Goal: Task Accomplishment & Management: Manage account settings

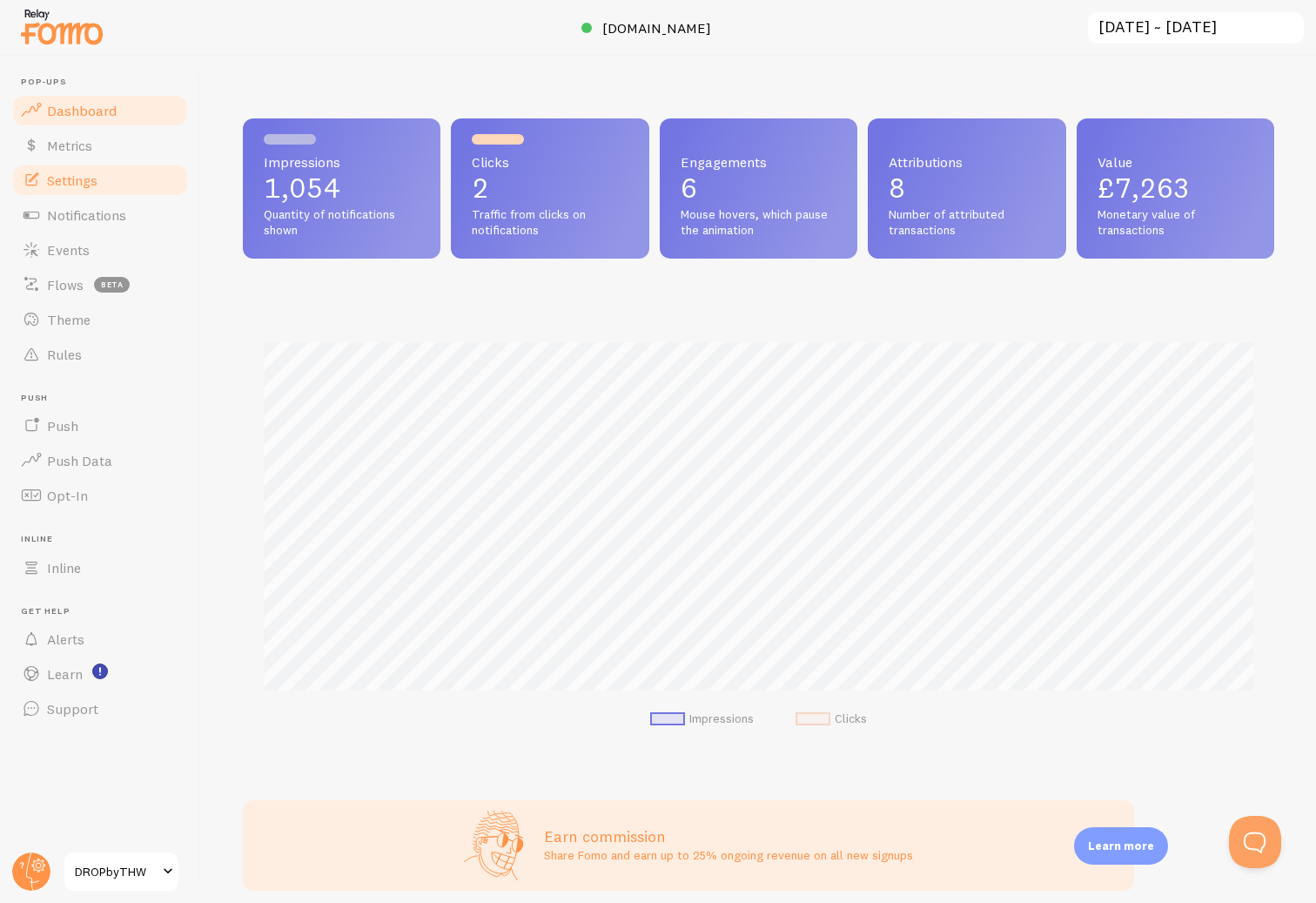
click at [89, 184] on span "Settings" at bounding box center [72, 180] width 50 height 17
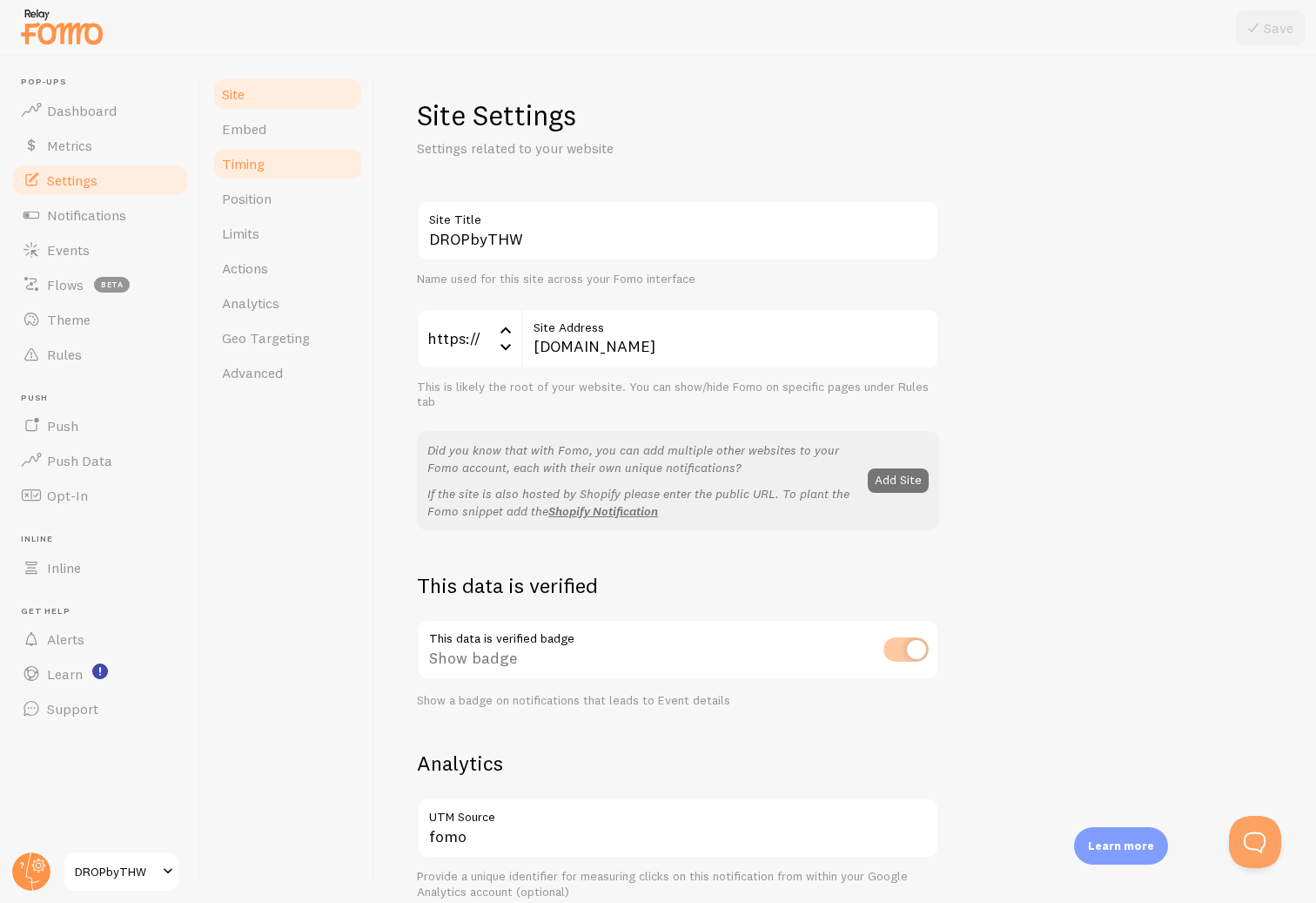
click at [248, 167] on span "Timing" at bounding box center [243, 163] width 43 height 17
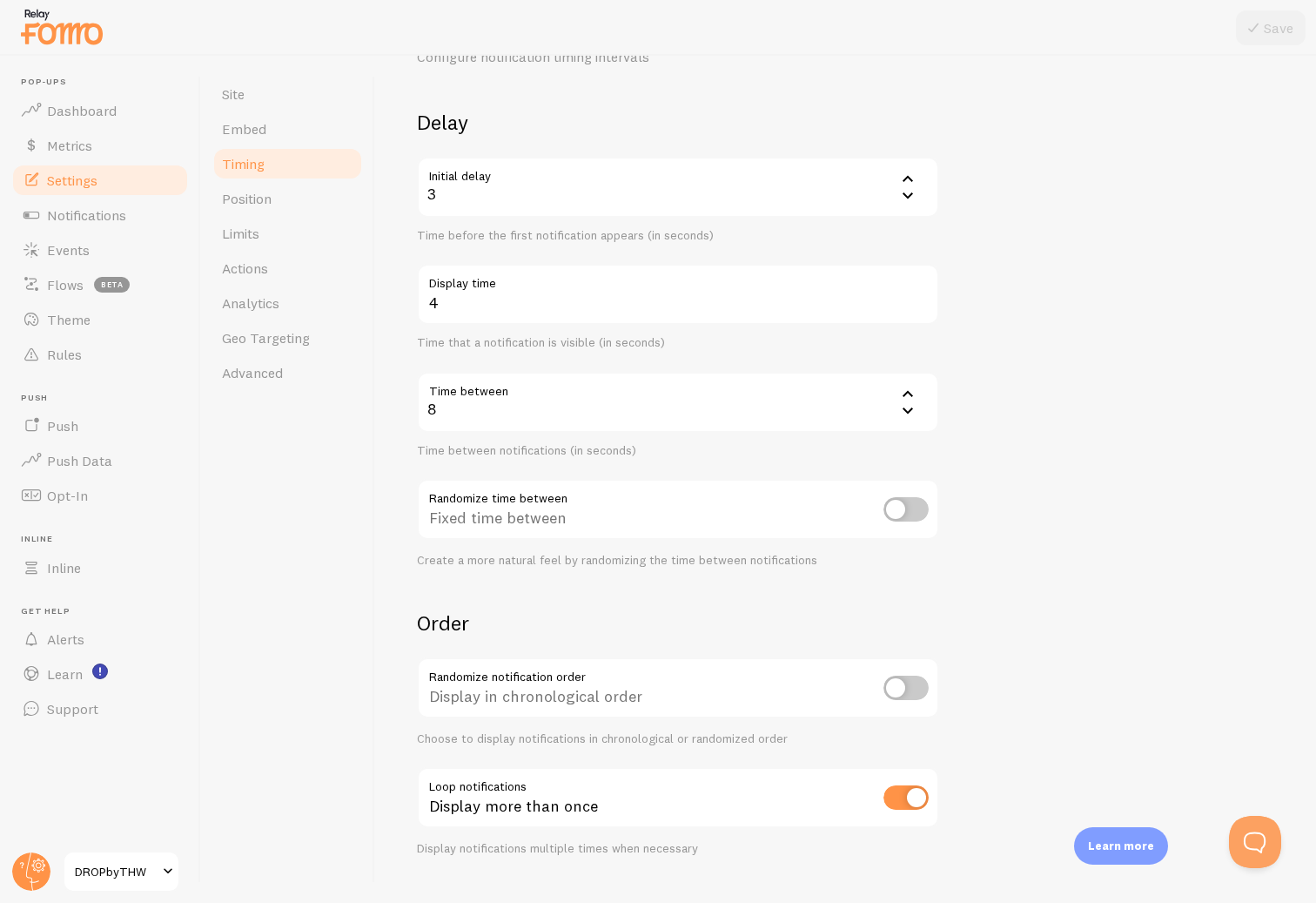
scroll to position [128, 0]
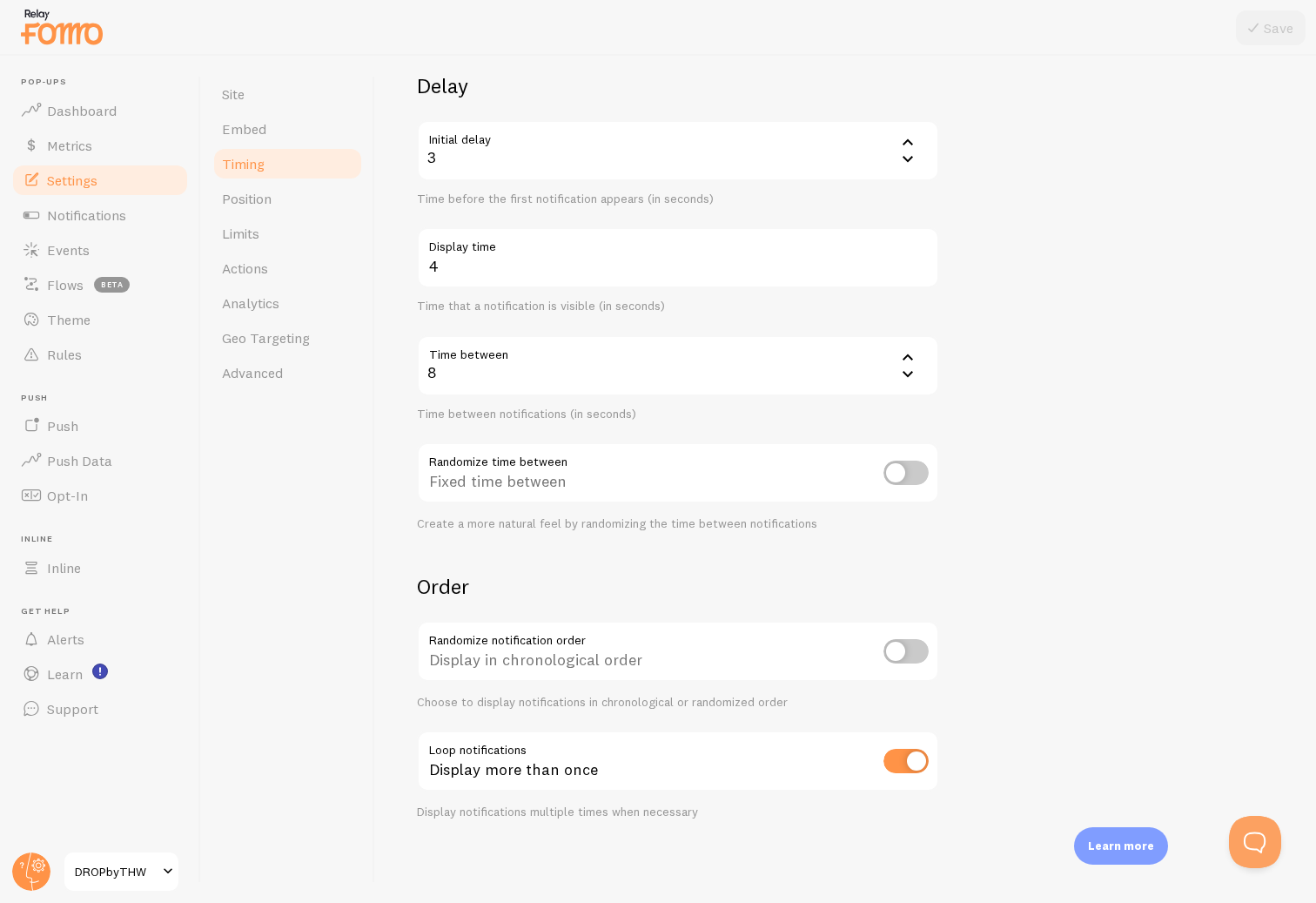
click at [921, 759] on input "checkbox" at bounding box center [907, 762] width 46 height 25
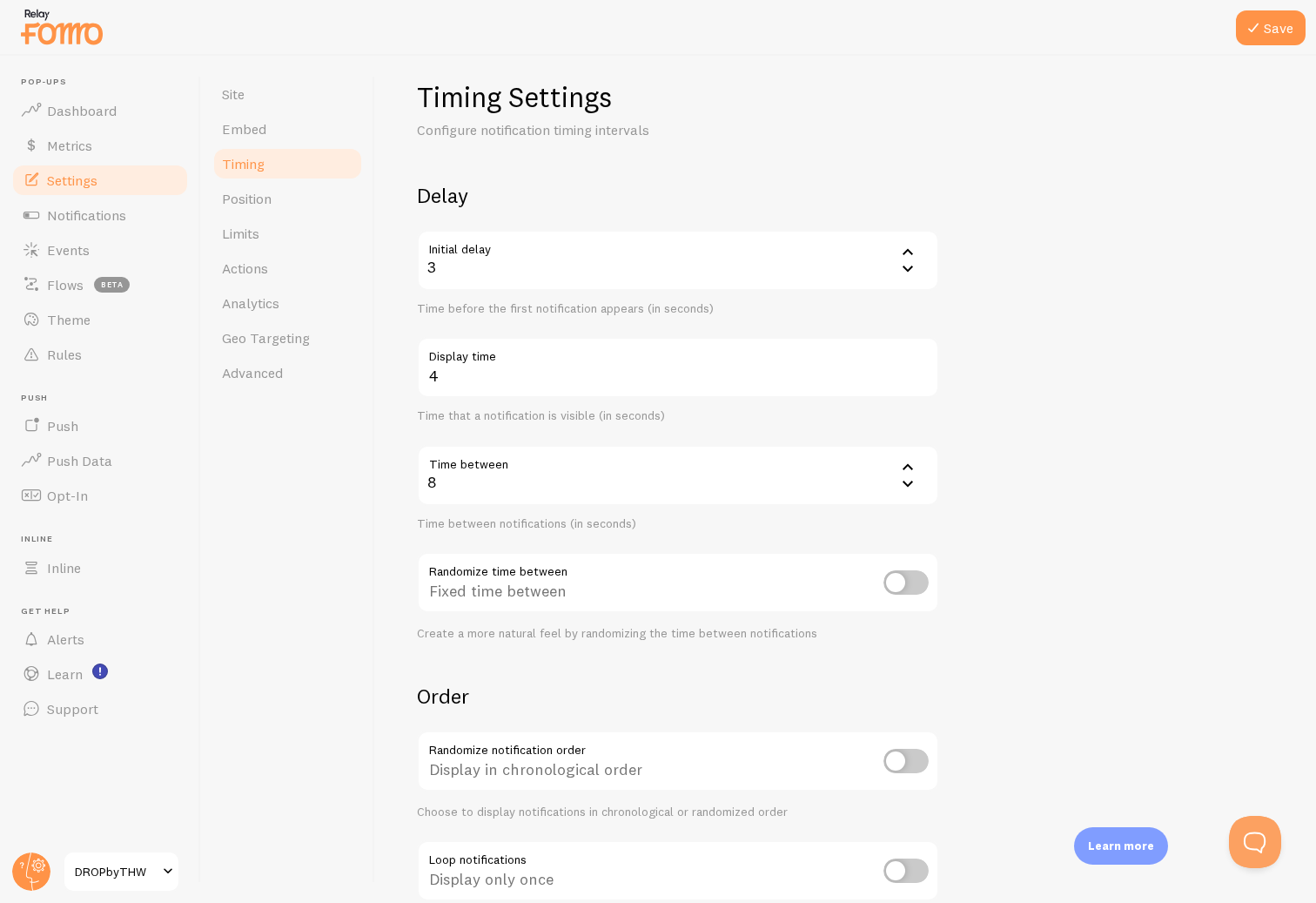
scroll to position [19, 0]
click at [829, 470] on div "8" at bounding box center [678, 475] width 522 height 61
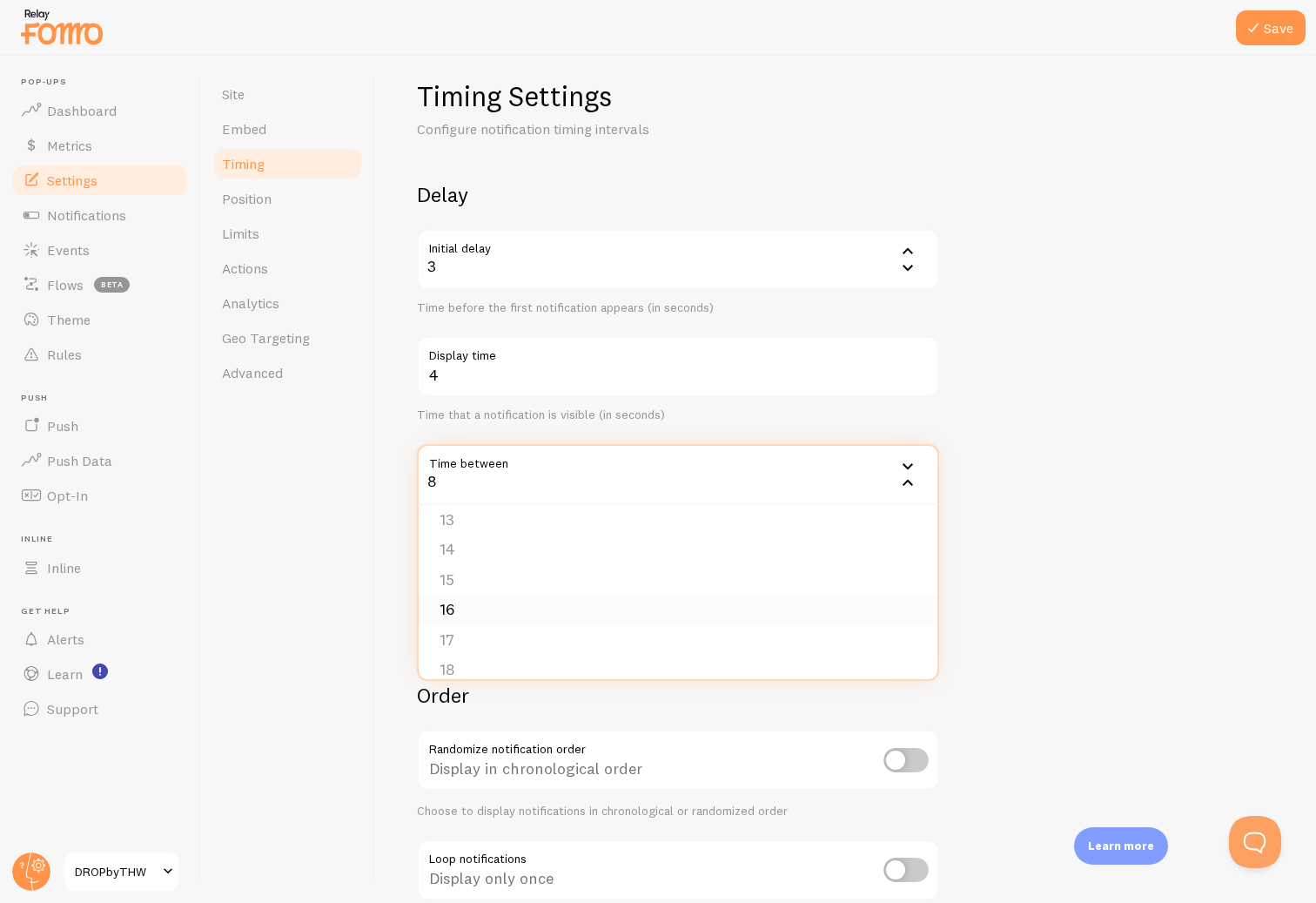
scroll to position [447, 0]
click at [816, 645] on li "20" at bounding box center [678, 653] width 518 height 30
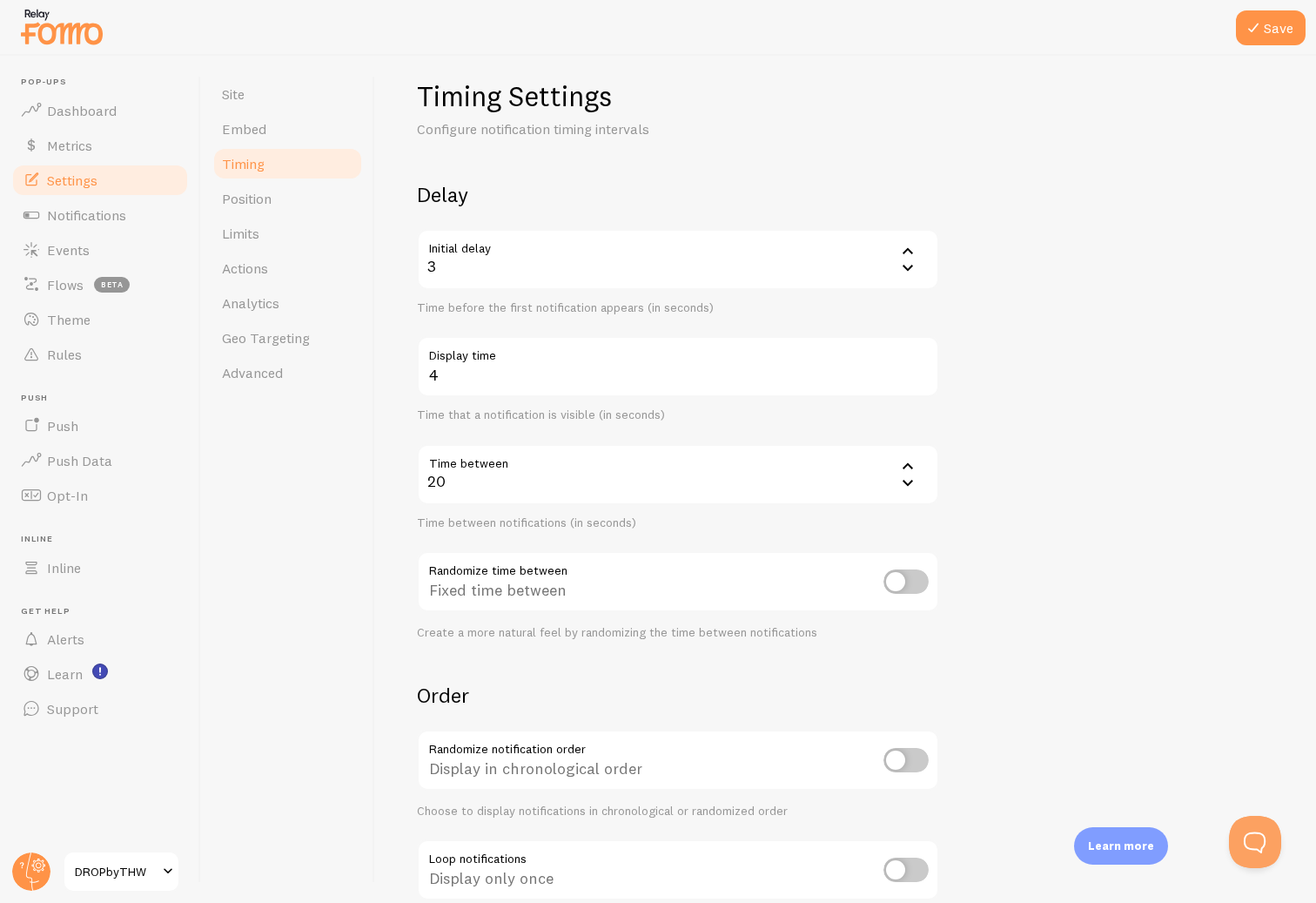
click at [1101, 542] on form "Delay Initial delay 3 3 1 2 3 4 5 Time before the first notification appears (i…" at bounding box center [845, 555] width 857 height 747
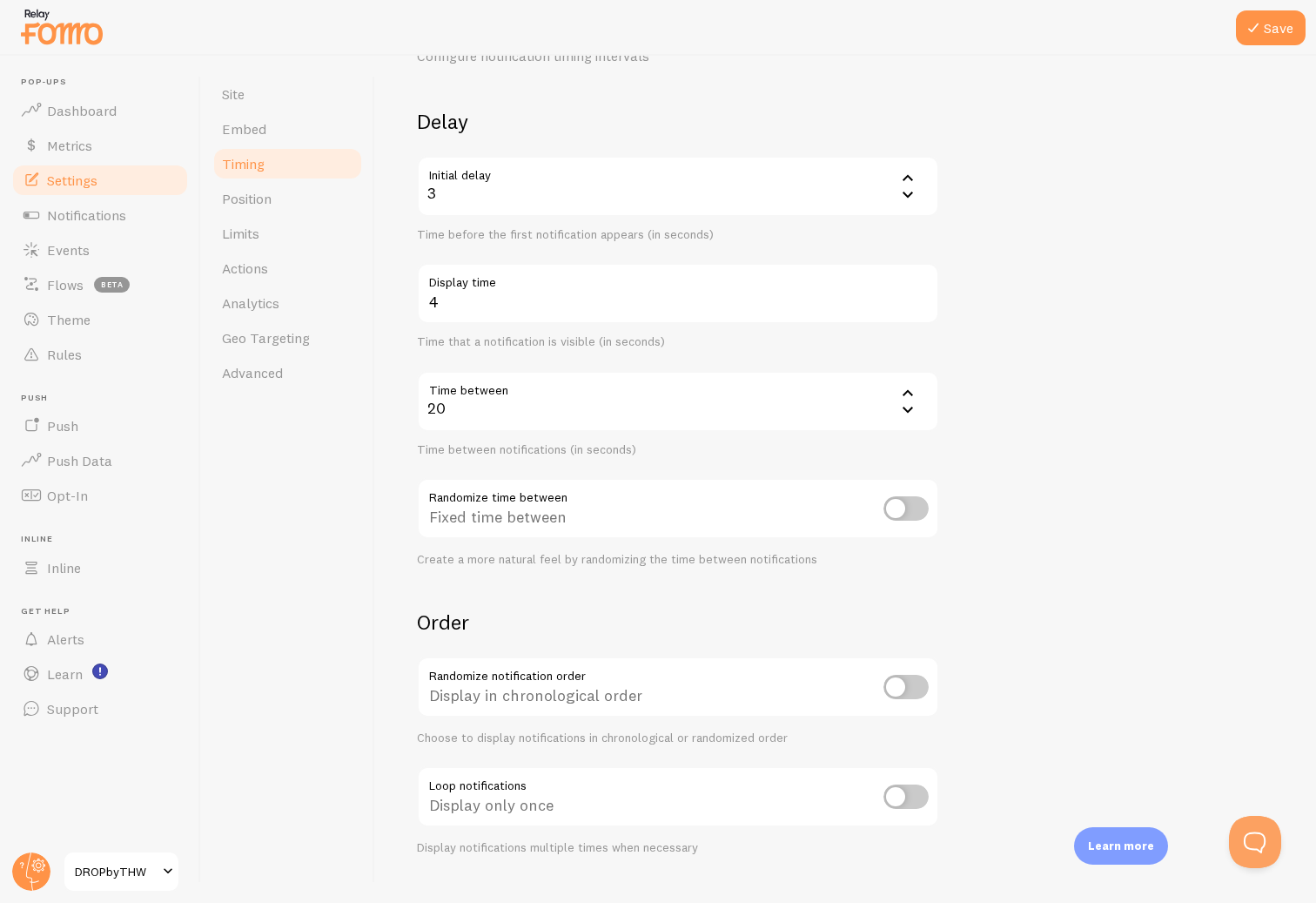
scroll to position [128, 0]
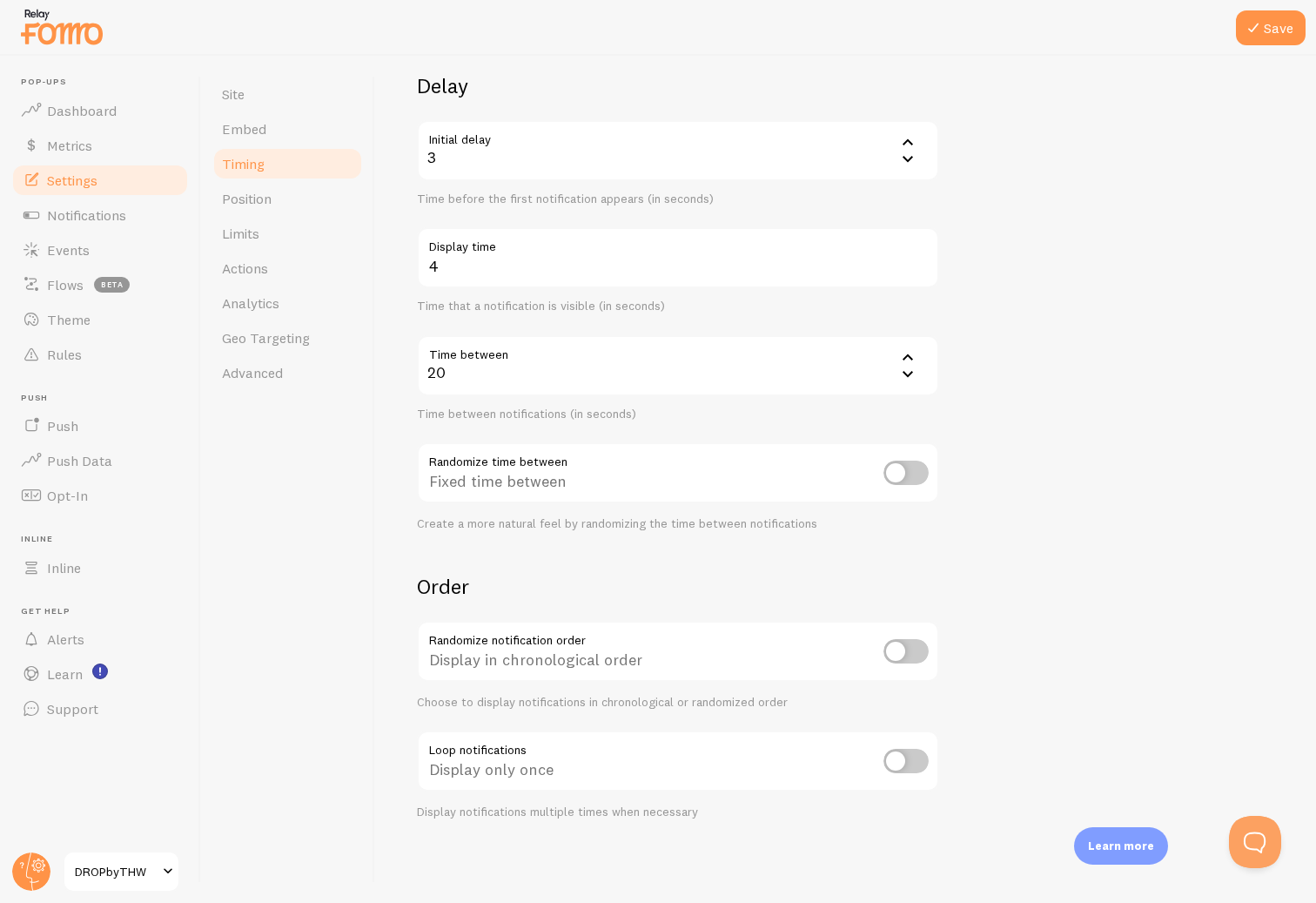
click at [897, 756] on input "checkbox" at bounding box center [907, 762] width 46 height 25
checkbox input "false"
click at [1272, 30] on button "Save" at bounding box center [1270, 28] width 69 height 35
click at [245, 231] on span "Limits" at bounding box center [240, 234] width 37 height 17
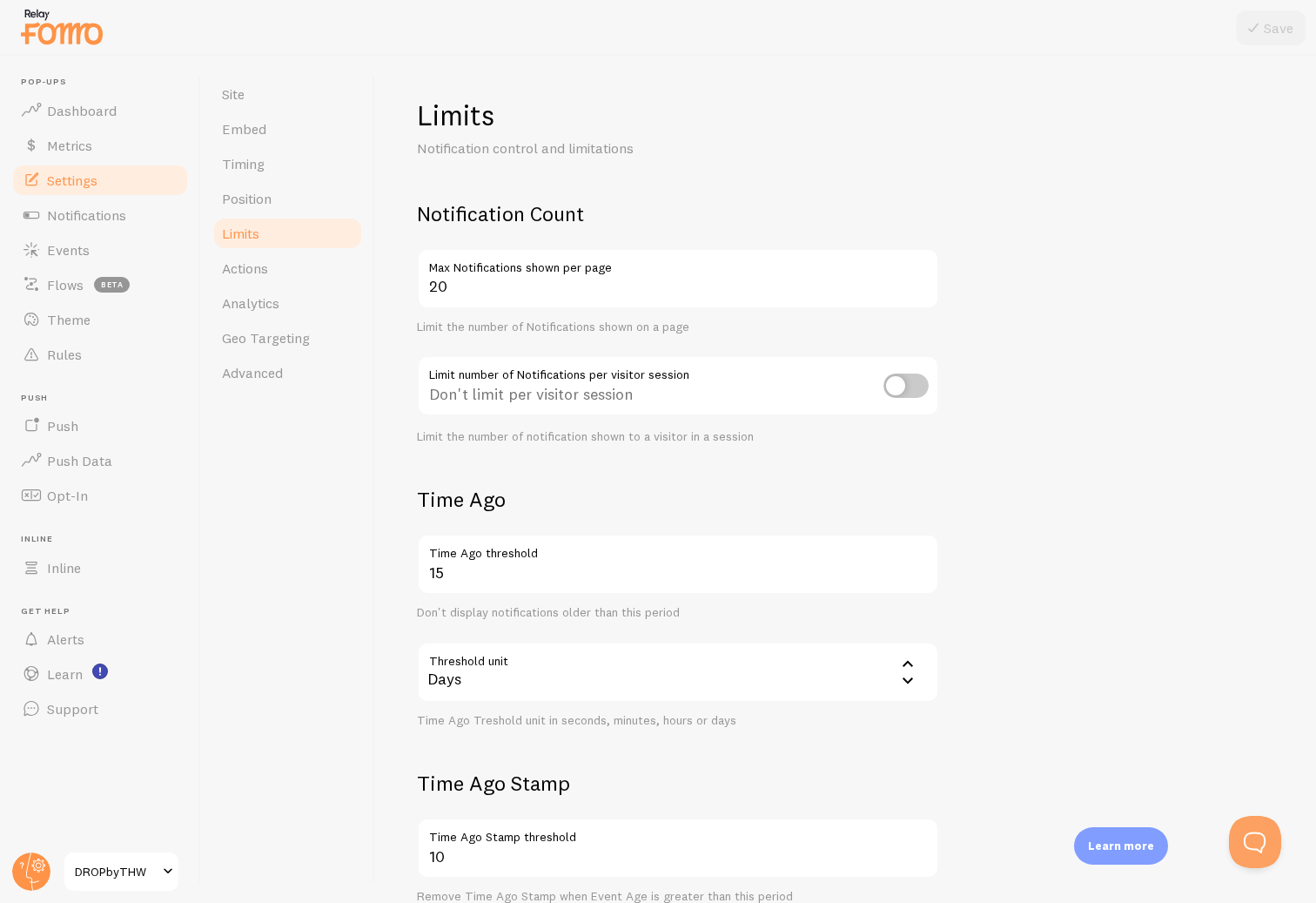
click at [895, 383] on input "checkbox" at bounding box center [907, 386] width 46 height 25
checkbox input "true"
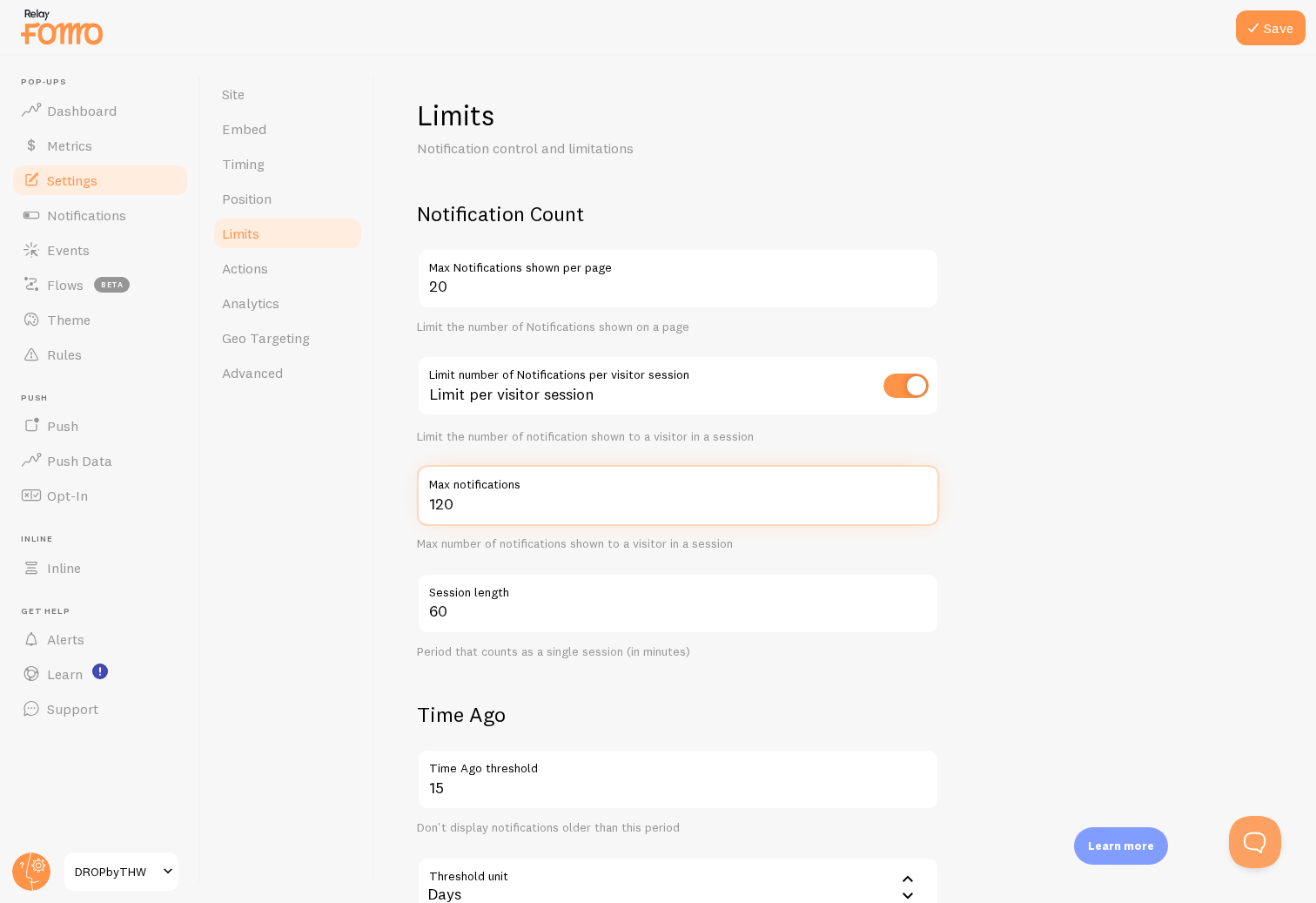
drag, startPoint x: 478, startPoint y: 501, endPoint x: 424, endPoint y: 506, distance: 54.2
click at [424, 506] on input "120" at bounding box center [678, 496] width 522 height 61
type input "3"
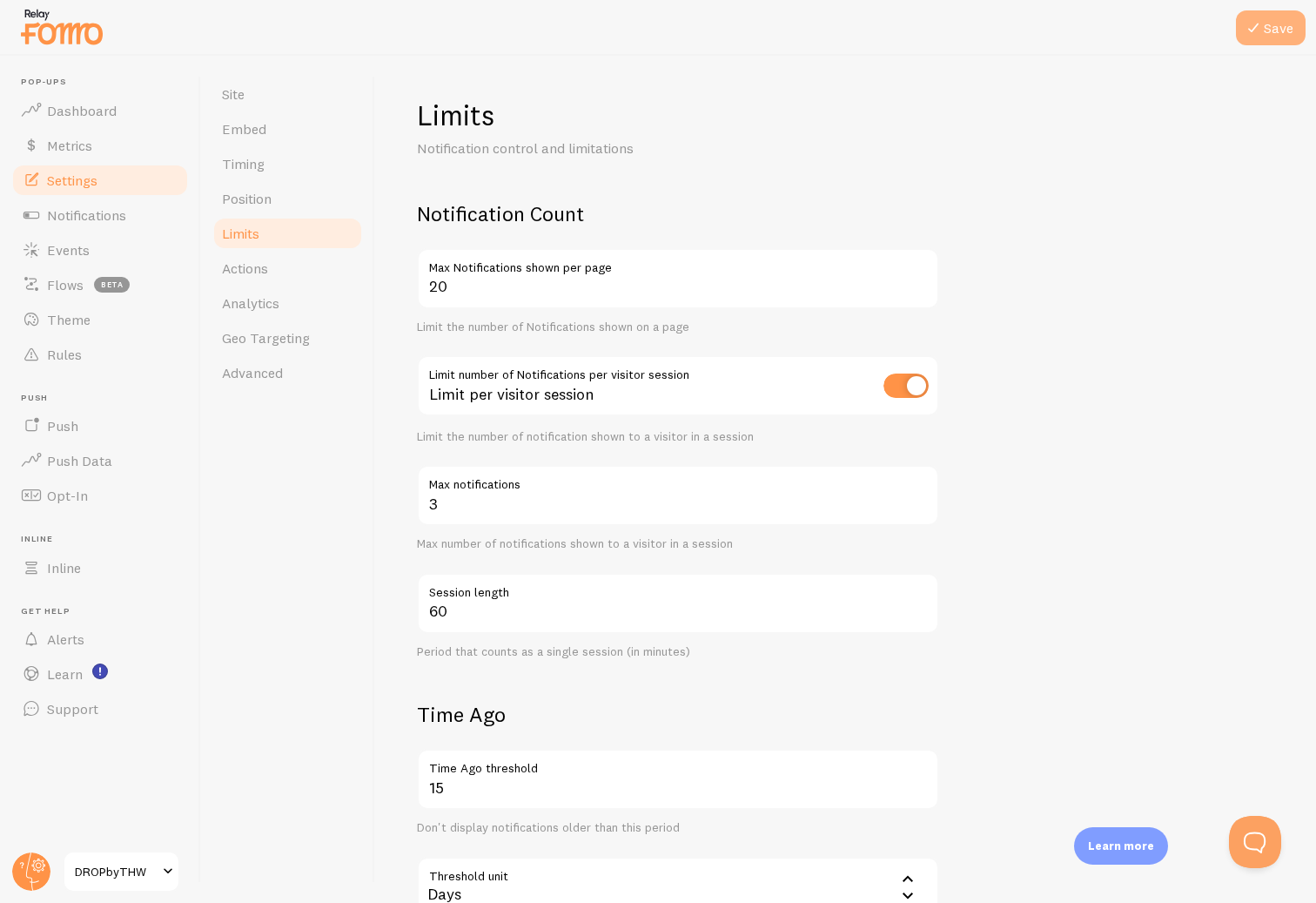
click at [1277, 16] on button "Save" at bounding box center [1270, 28] width 69 height 35
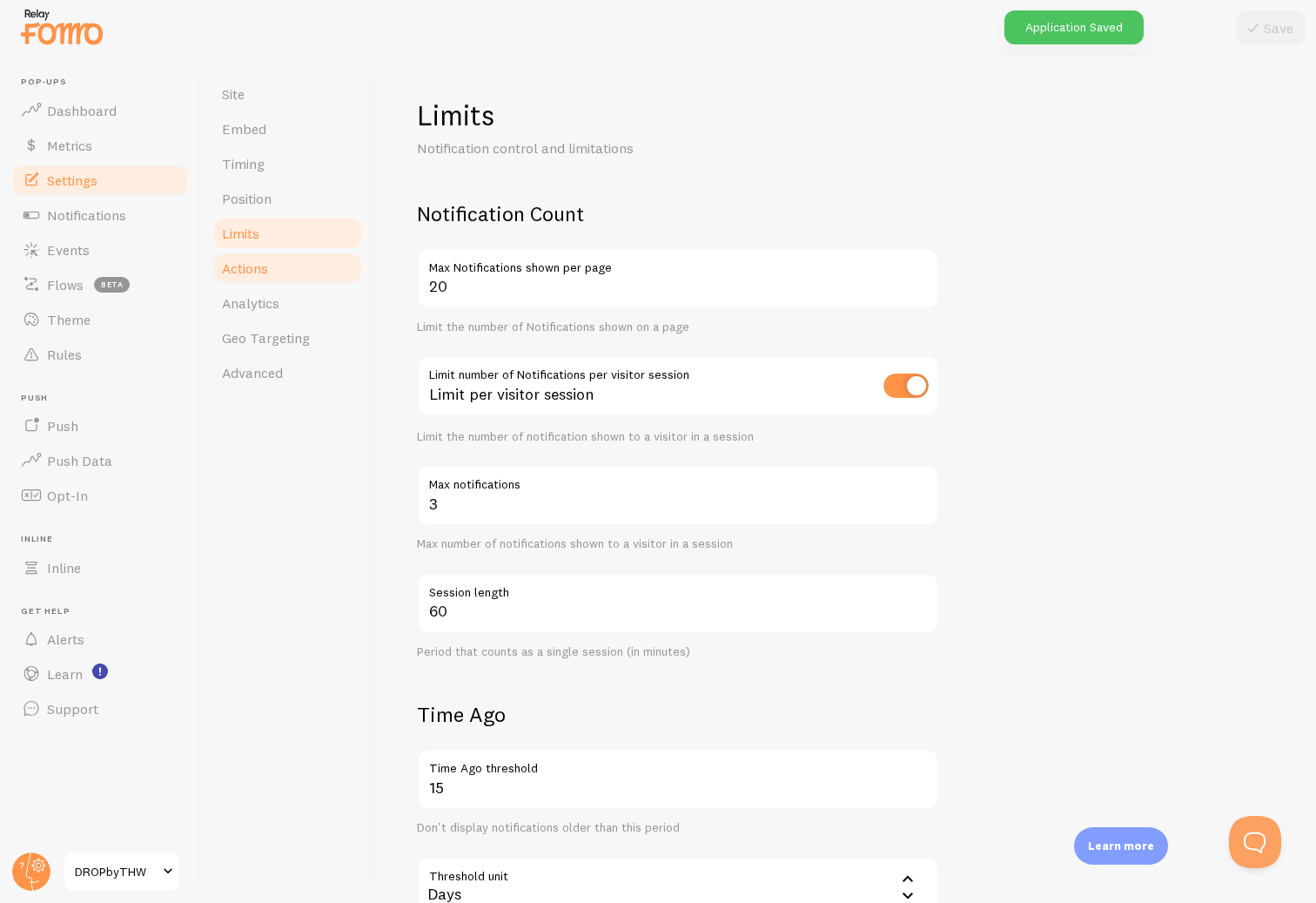
click at [261, 274] on span "Actions" at bounding box center [245, 268] width 47 height 17
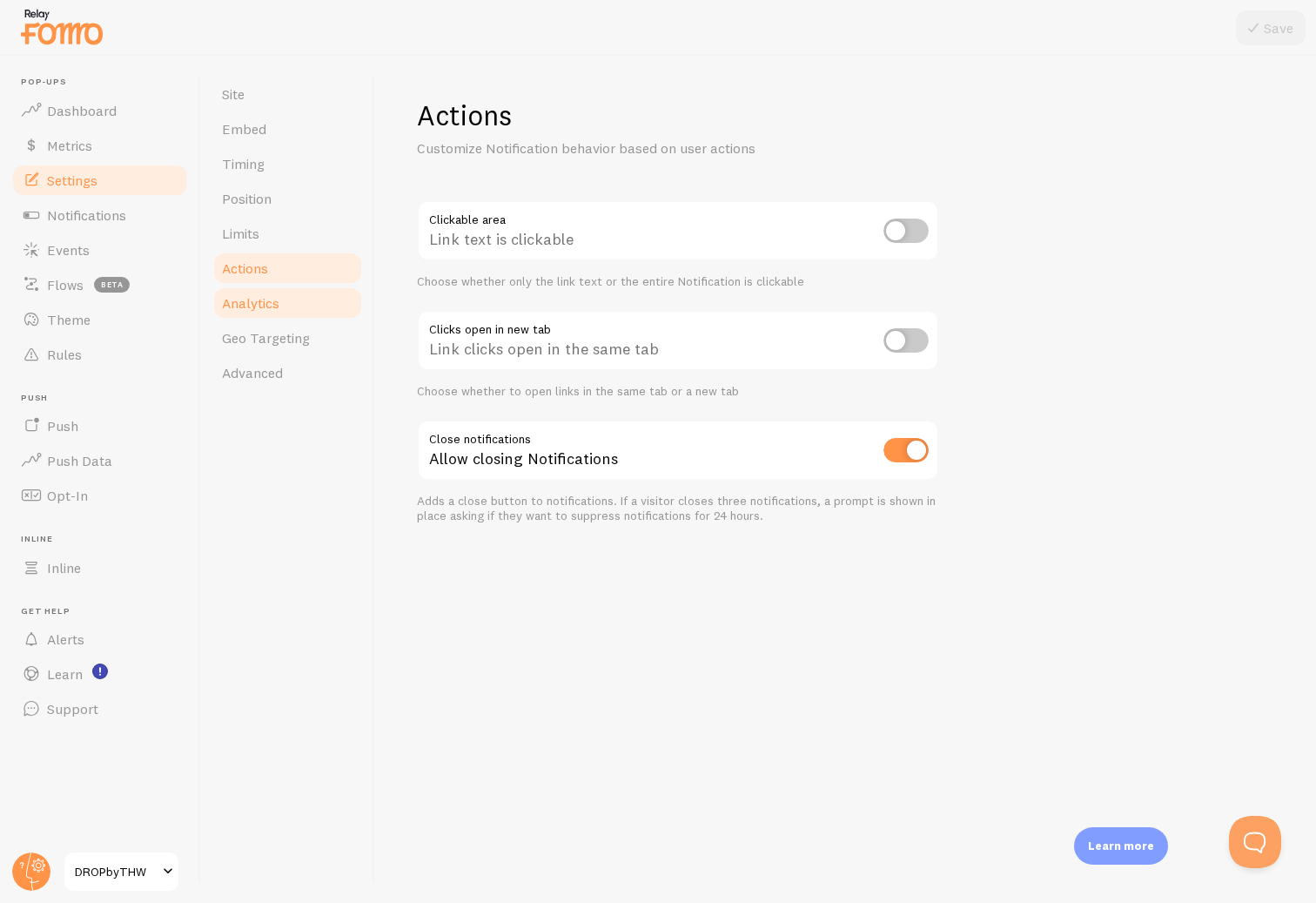
click at [251, 300] on span "Analytics" at bounding box center [251, 303] width 58 height 17
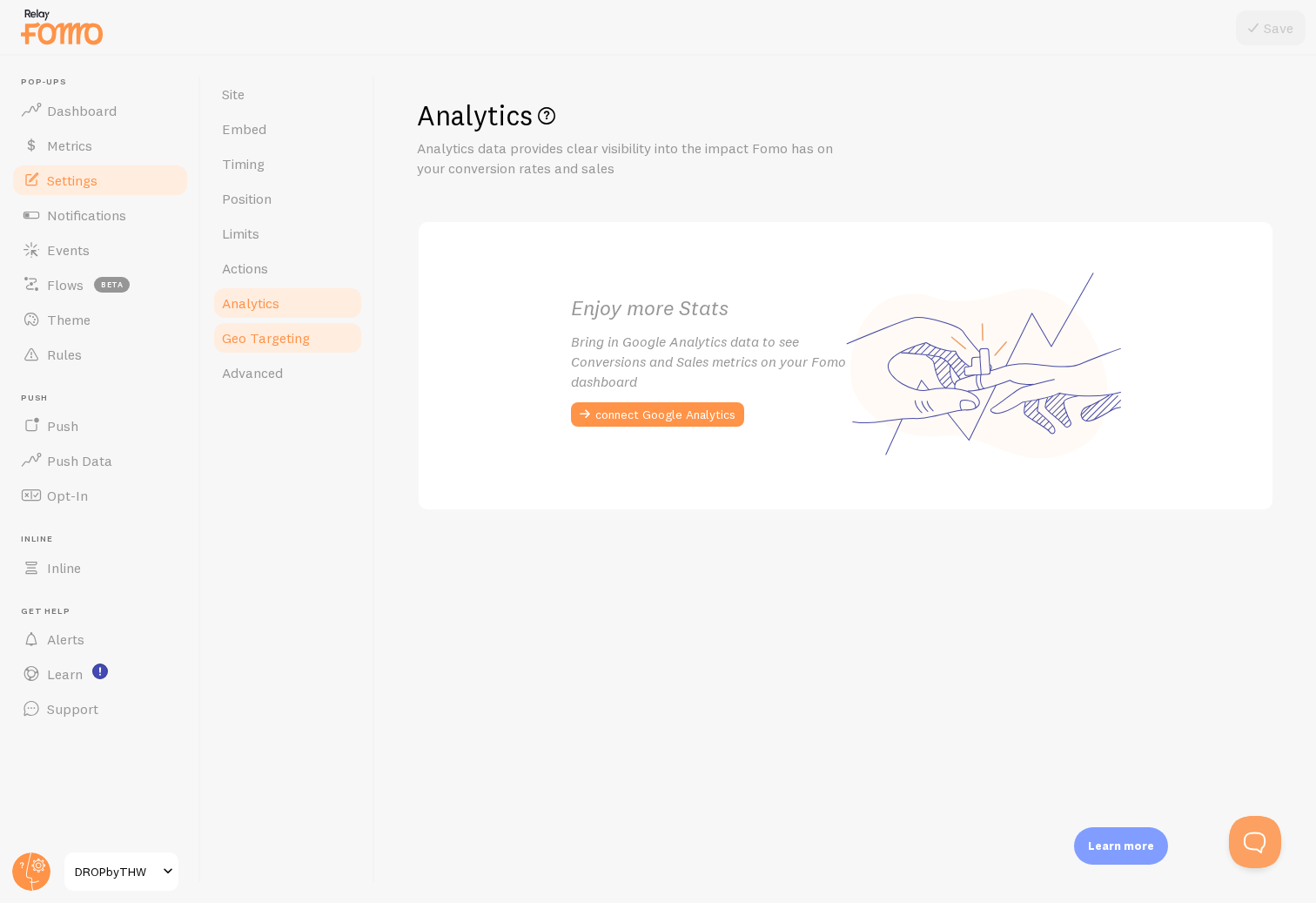
click at [252, 331] on span "Geo Targeting" at bounding box center [266, 338] width 88 height 17
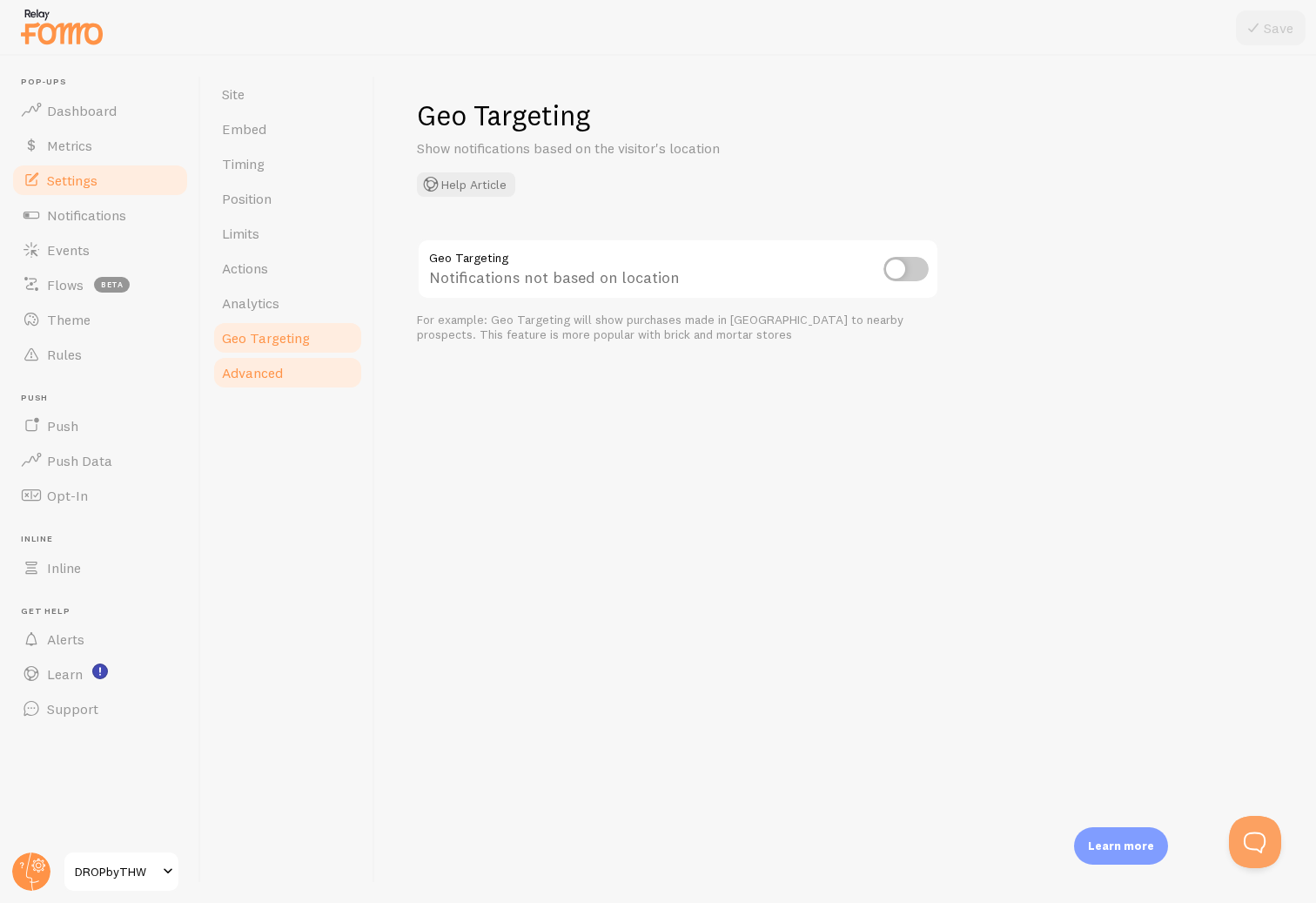
click at [249, 372] on span "Advanced" at bounding box center [253, 372] width 61 height 17
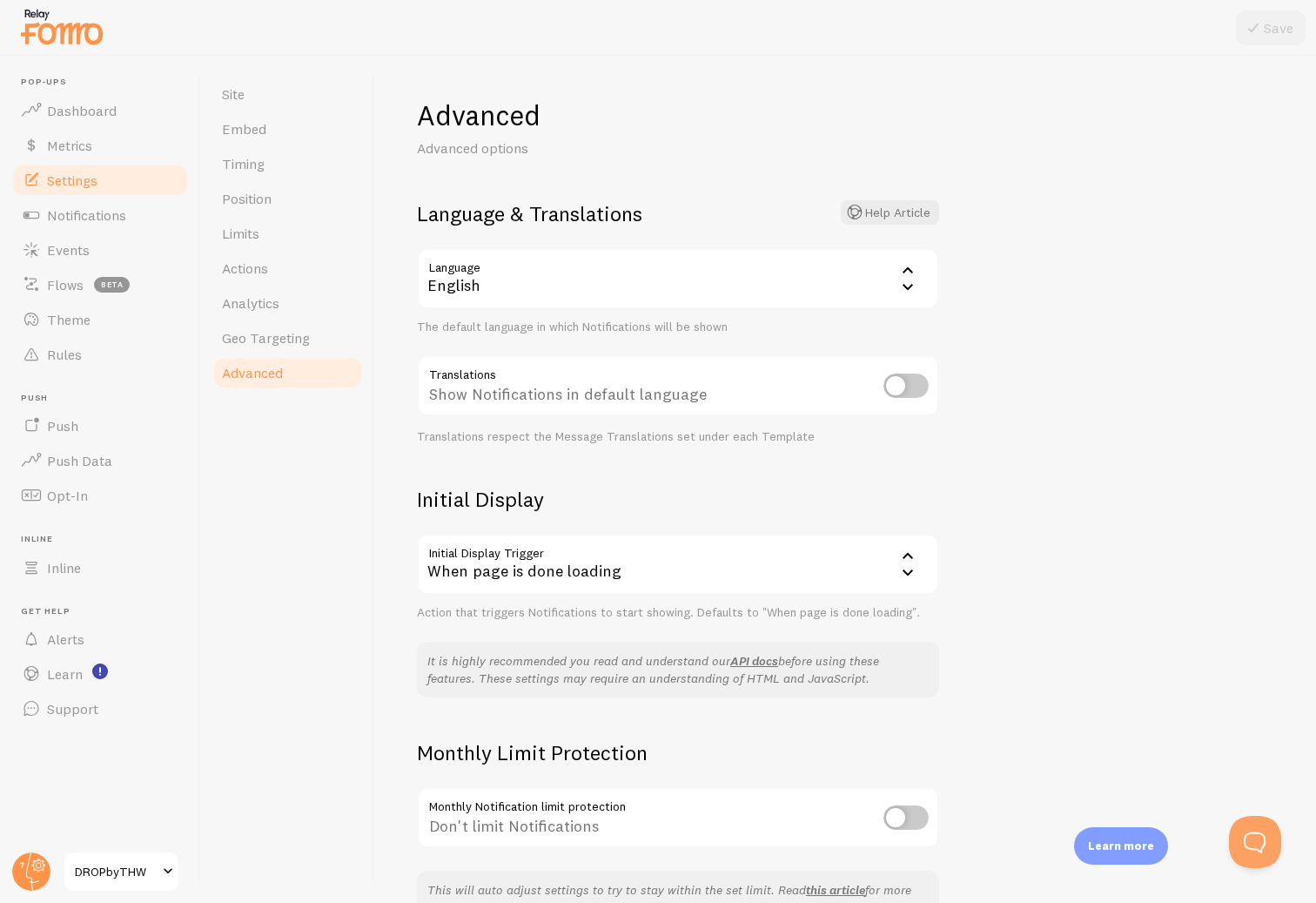
click at [541, 553] on div "When page is done loading" at bounding box center [678, 564] width 522 height 61
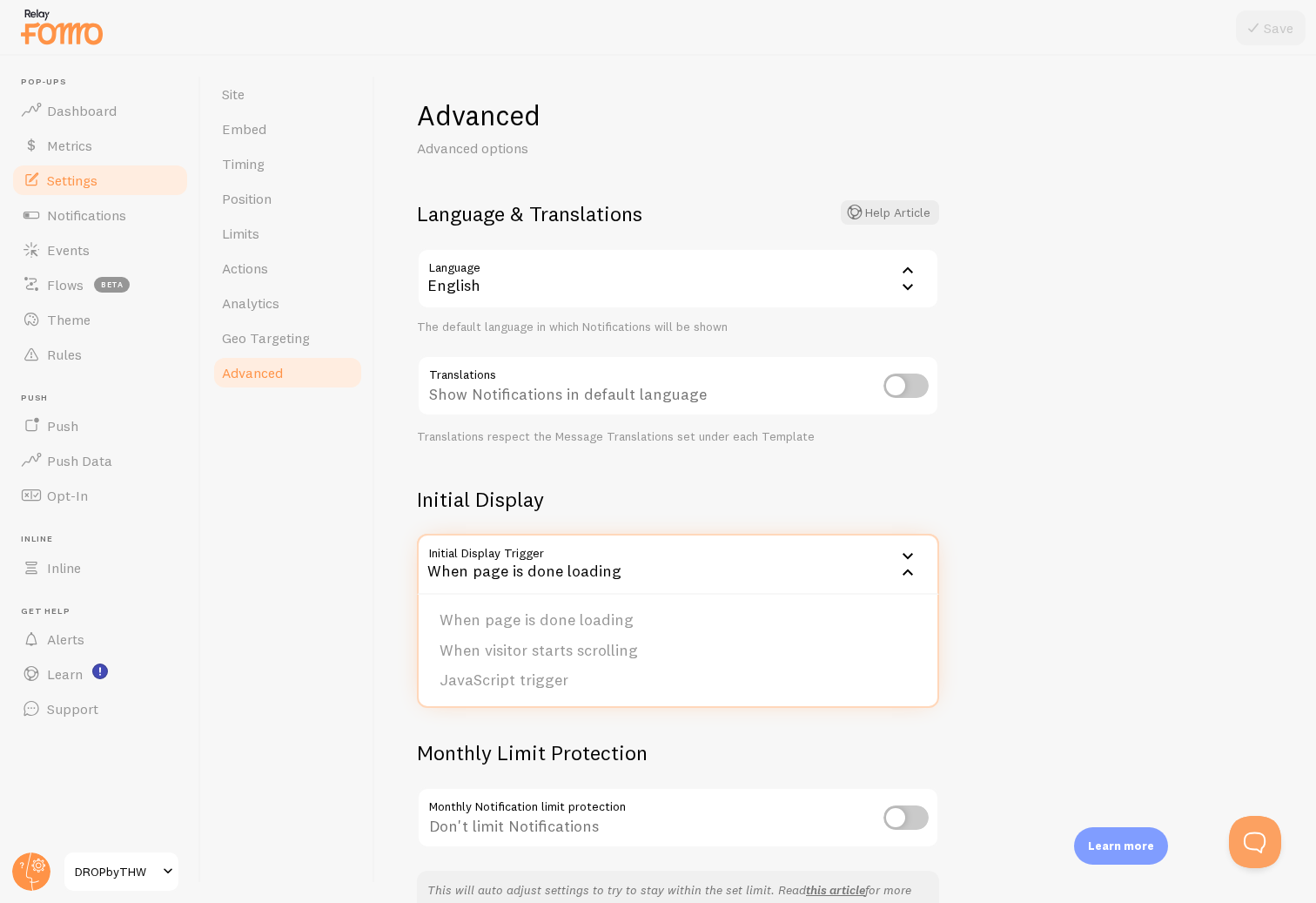
click at [339, 485] on div "Site Embed Timing Position Limits Actions Analytics Geo Targeting Advanced" at bounding box center [288, 480] width 174 height 847
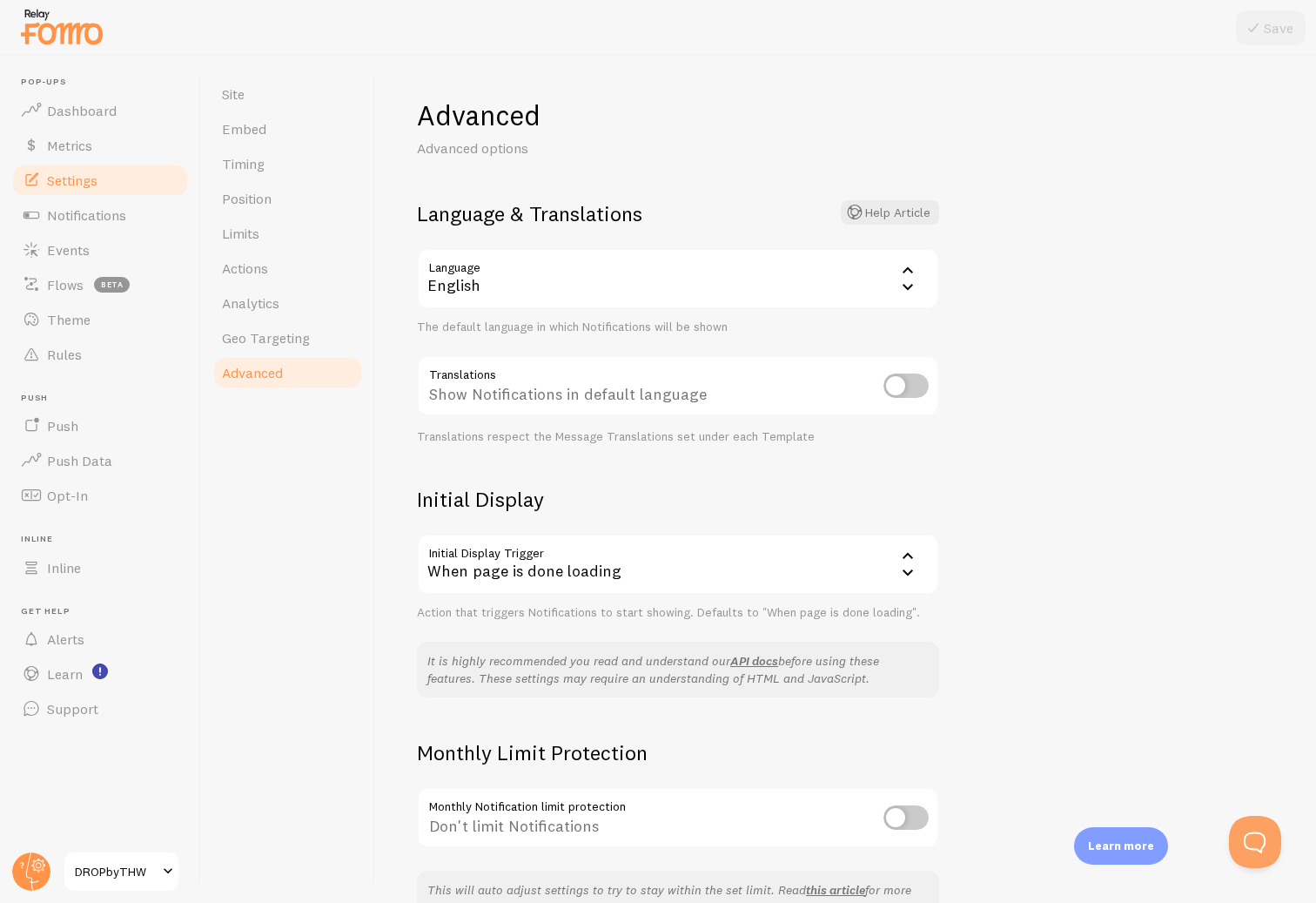
scroll to position [107, 0]
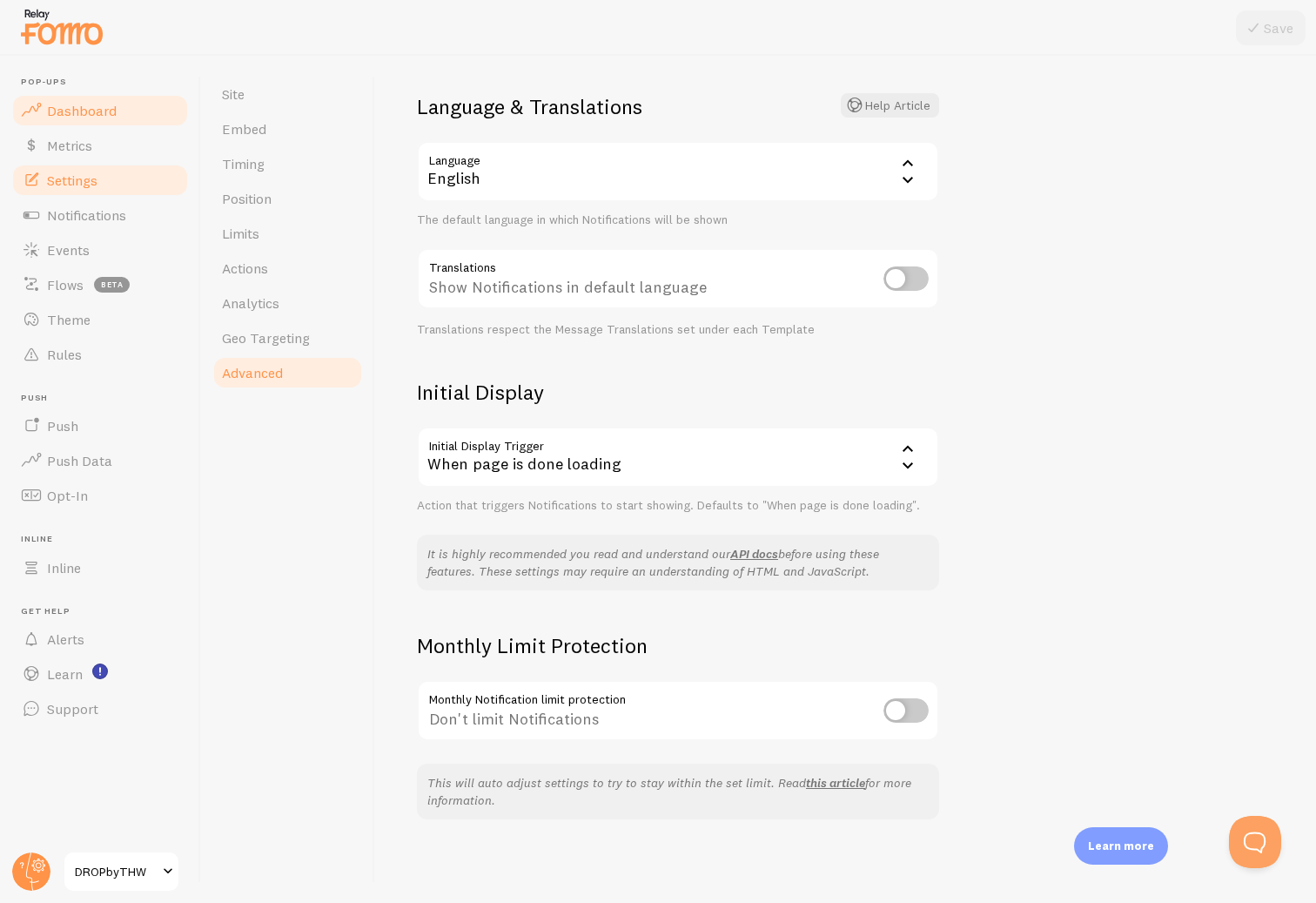
click at [80, 114] on span "Dashboard" at bounding box center [82, 110] width 69 height 17
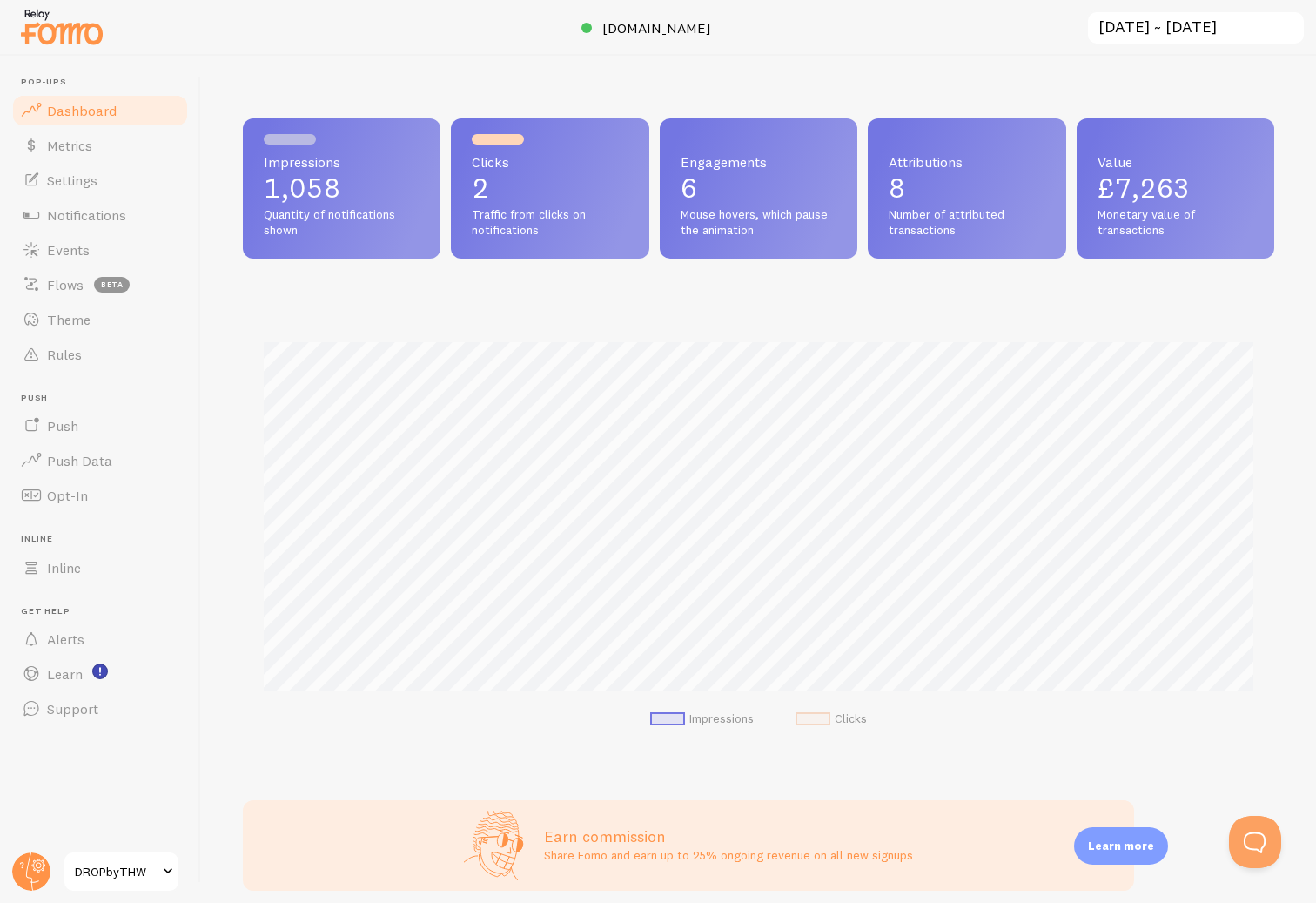
scroll to position [457, 1031]
click at [77, 135] on link "Metrics" at bounding box center [100, 145] width 179 height 35
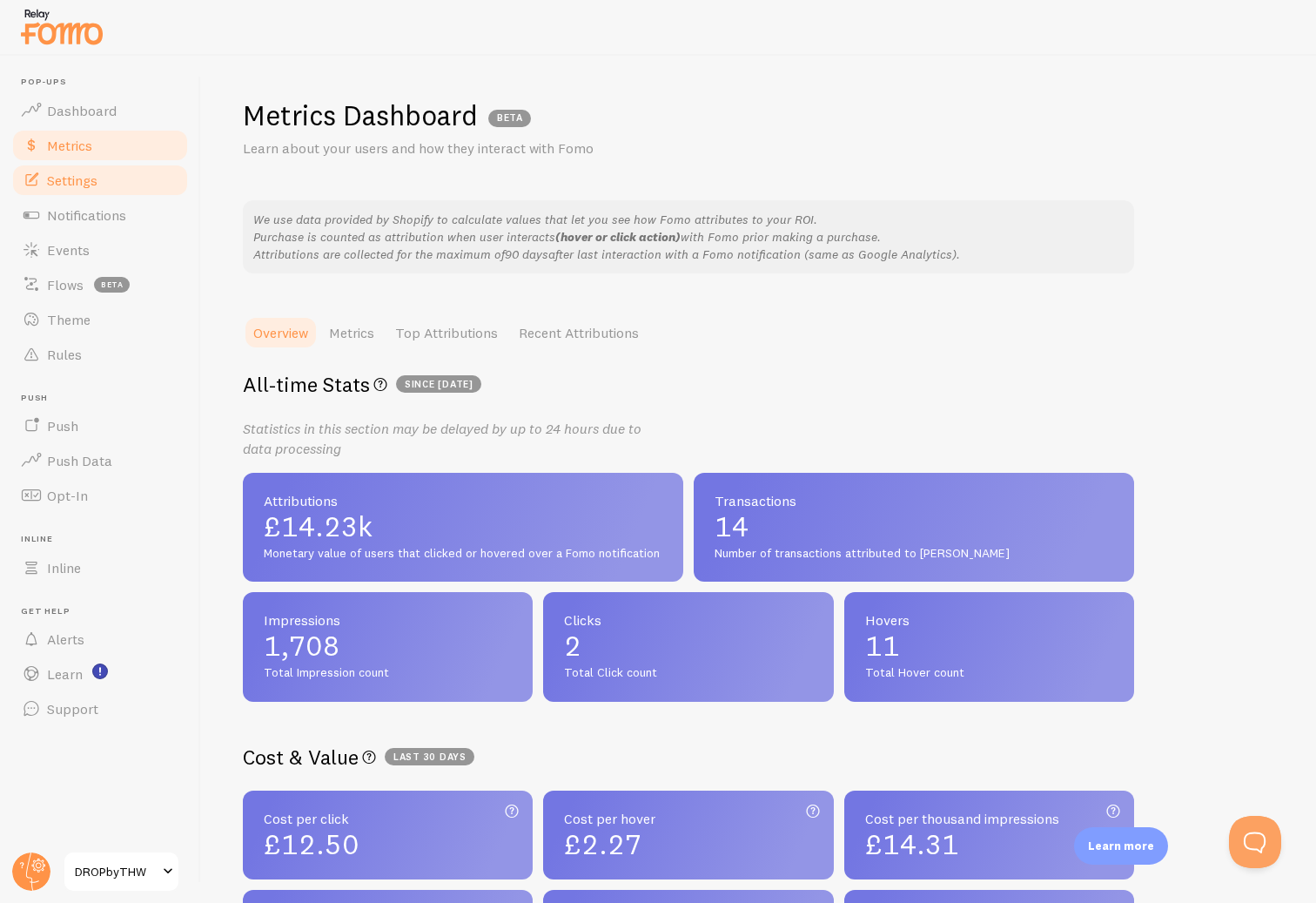
click at [54, 184] on span "Settings" at bounding box center [72, 180] width 50 height 17
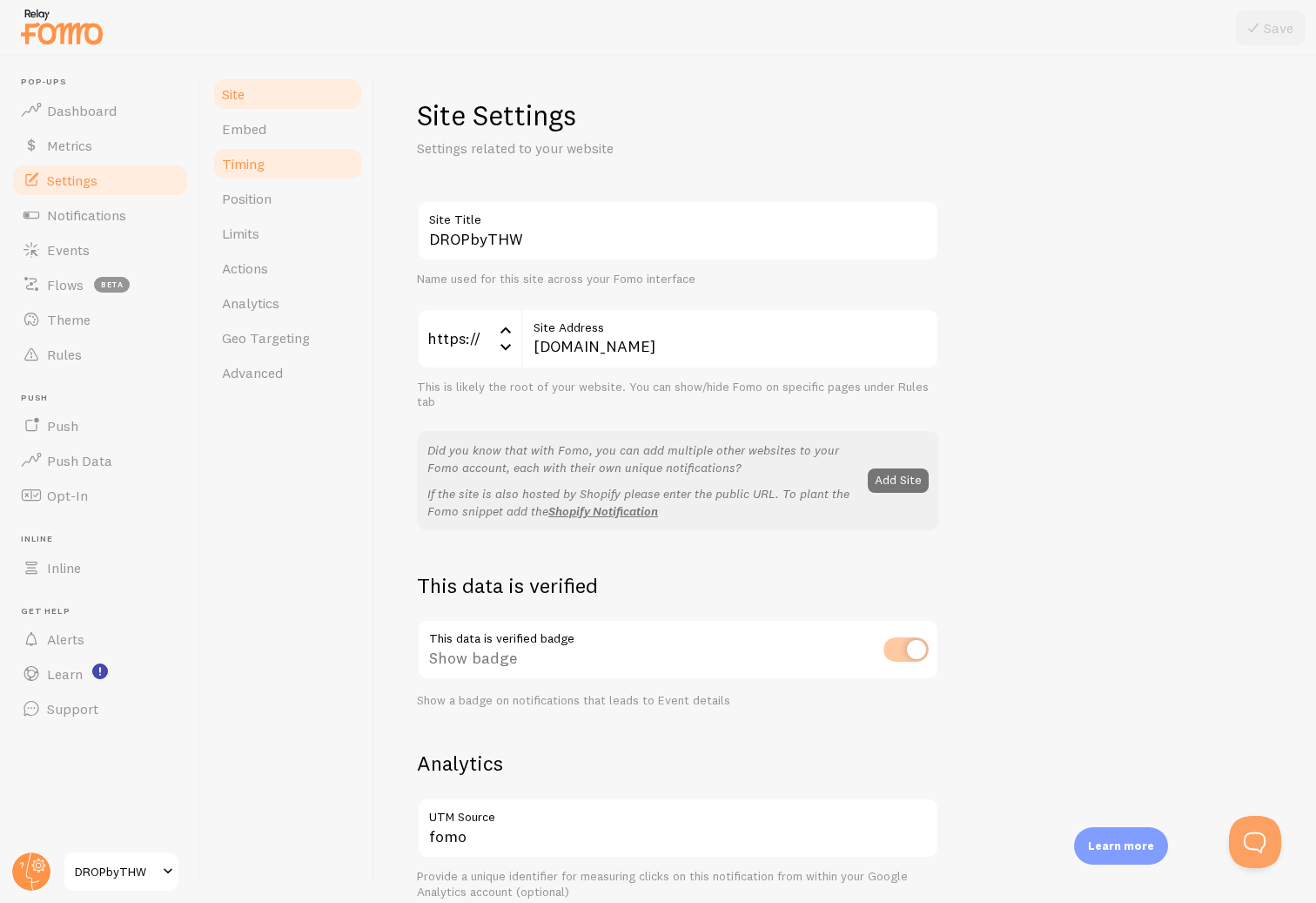
click at [267, 164] on link "Timing" at bounding box center [288, 163] width 152 height 35
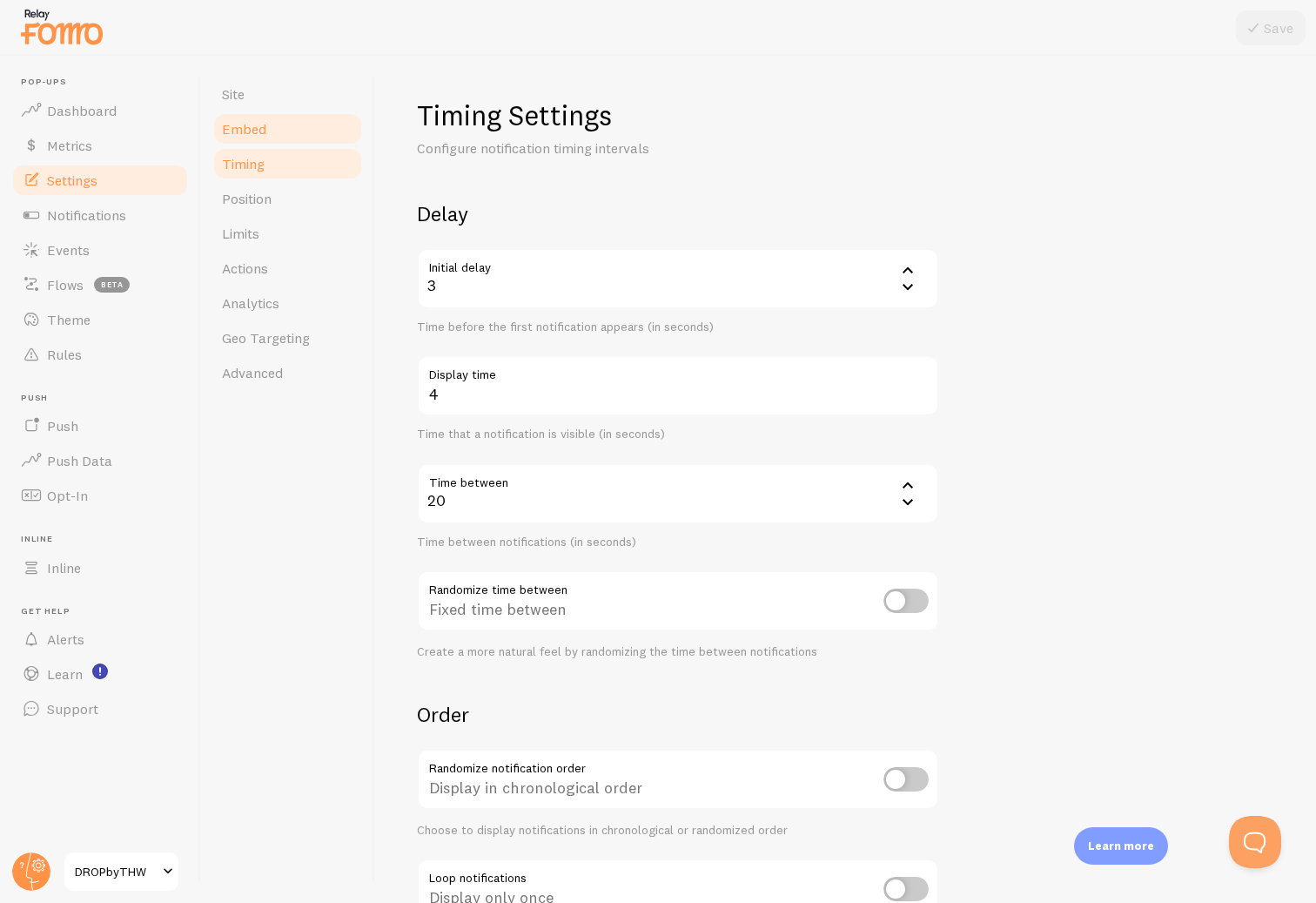
click at [266, 137] on link "Embed" at bounding box center [288, 128] width 152 height 35
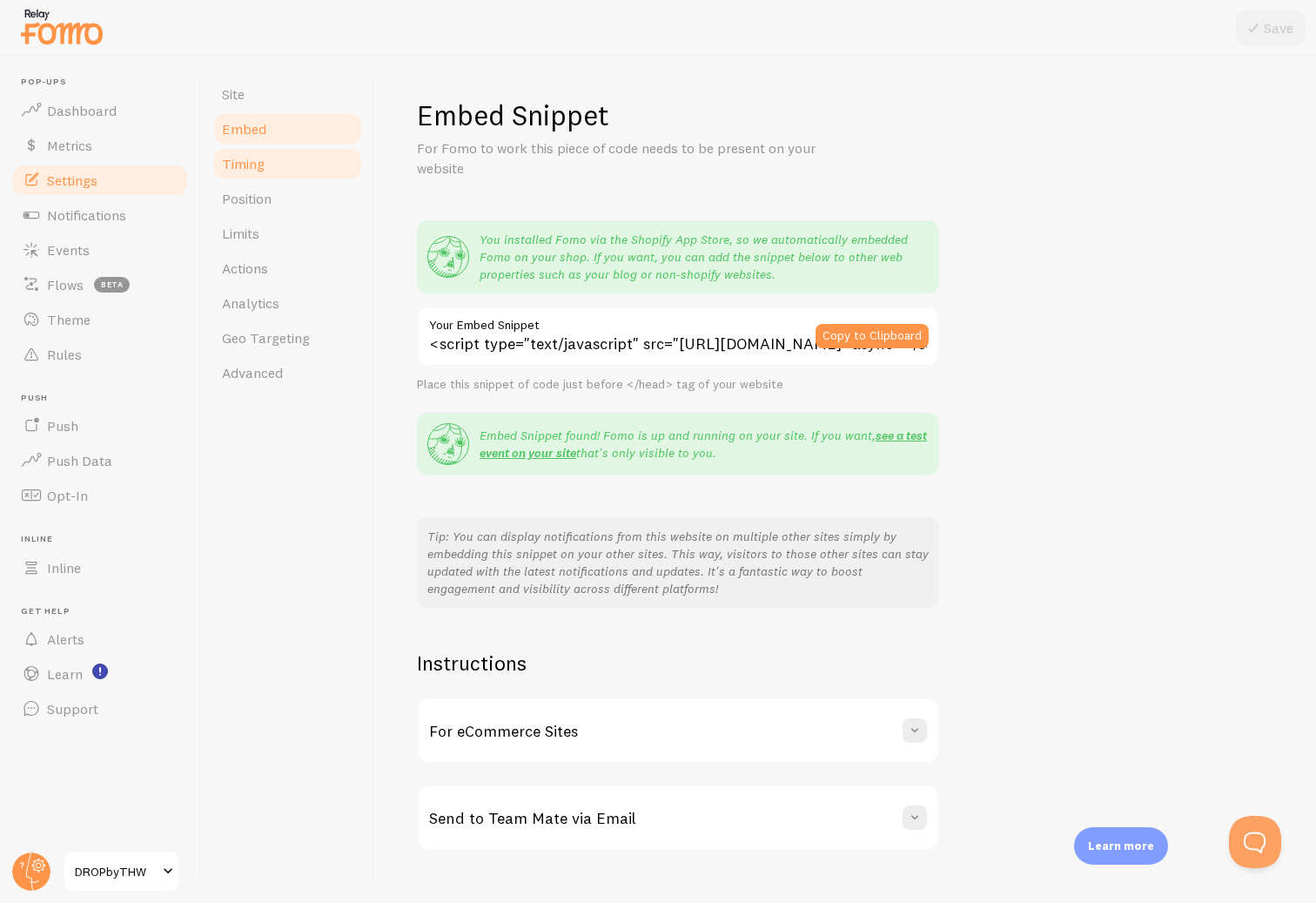
click at [267, 160] on link "Timing" at bounding box center [288, 163] width 152 height 35
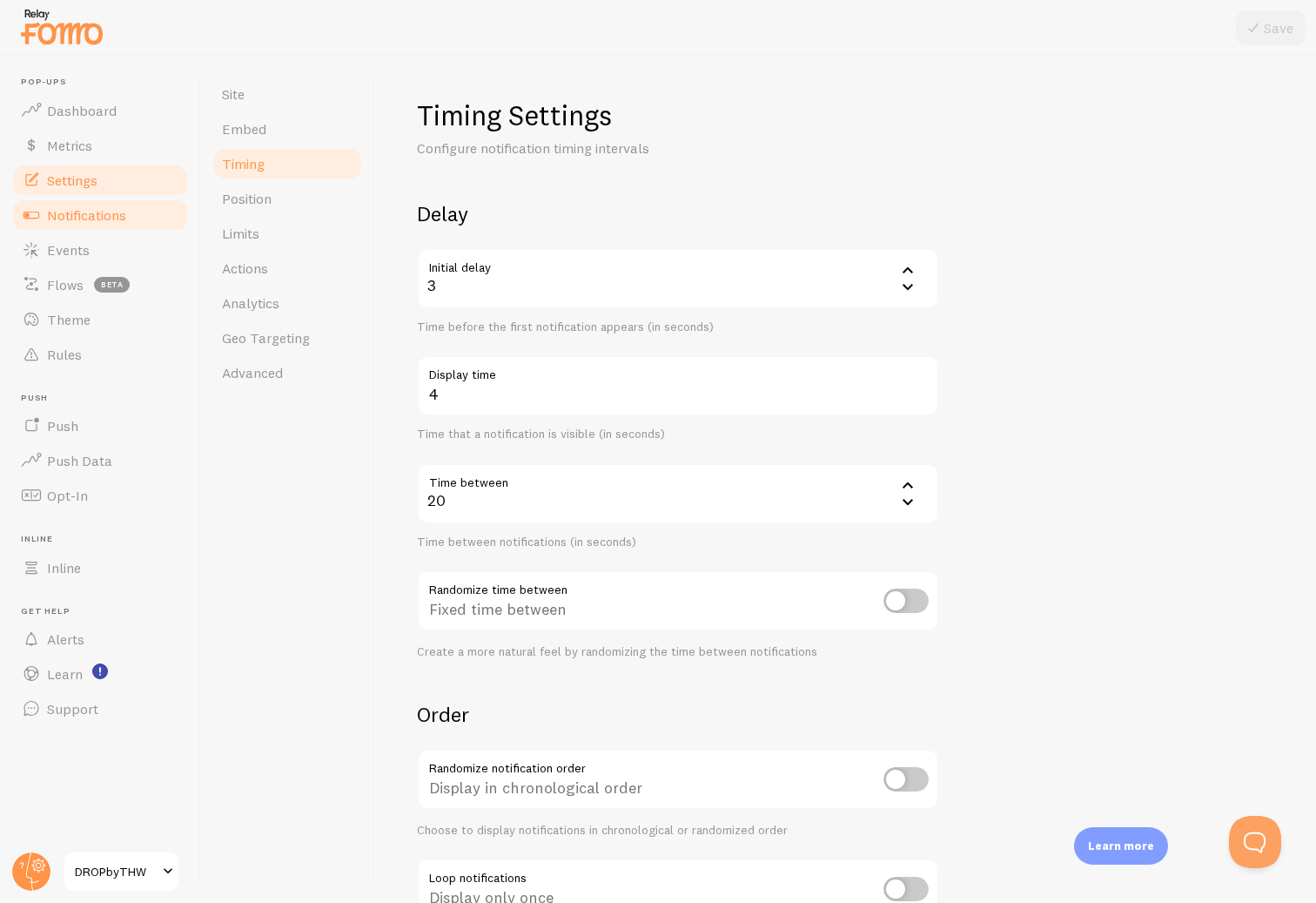
click at [128, 214] on link "Notifications" at bounding box center [100, 215] width 179 height 35
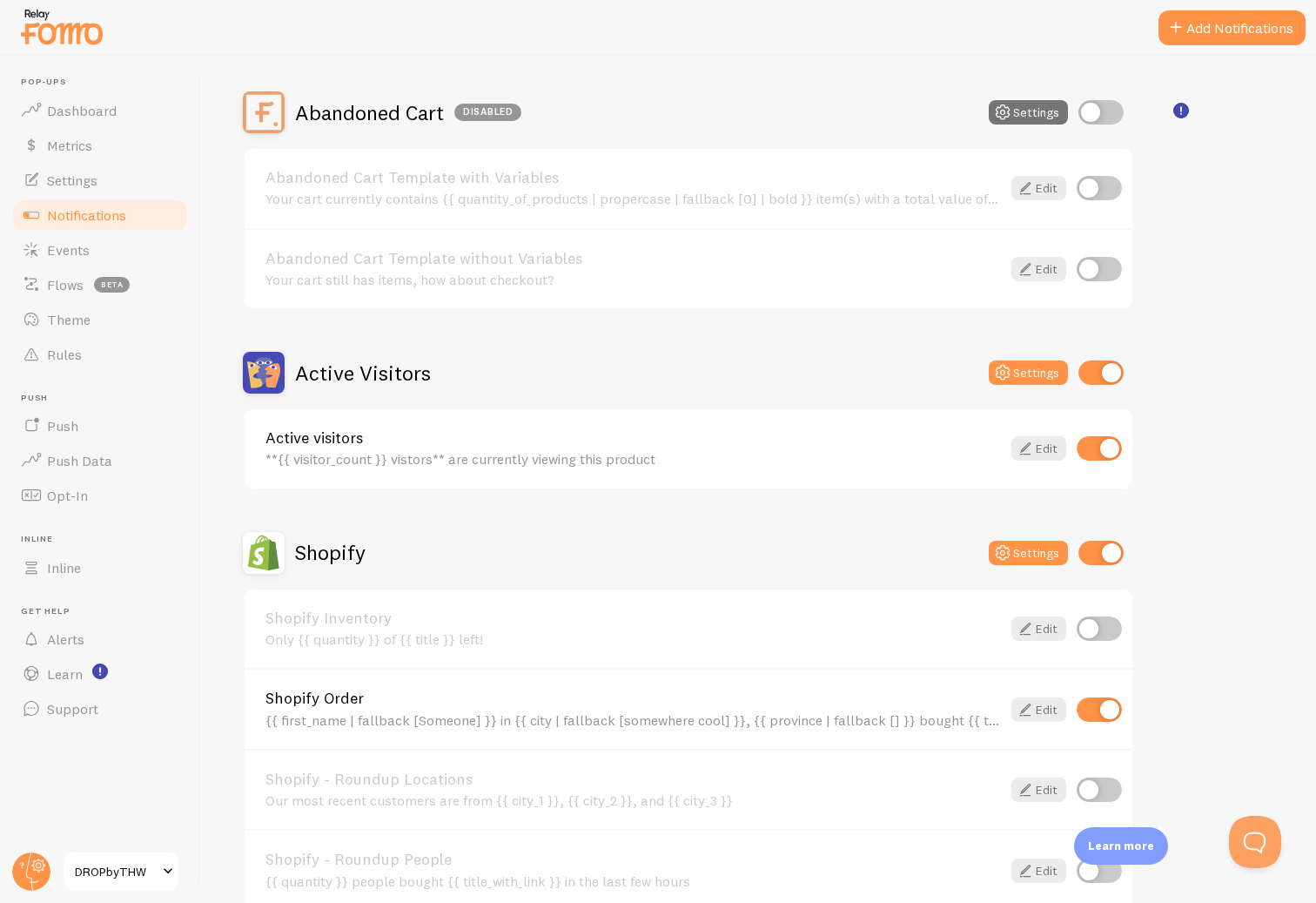
scroll to position [148, 0]
click at [1042, 372] on button "Settings" at bounding box center [1028, 372] width 79 height 25
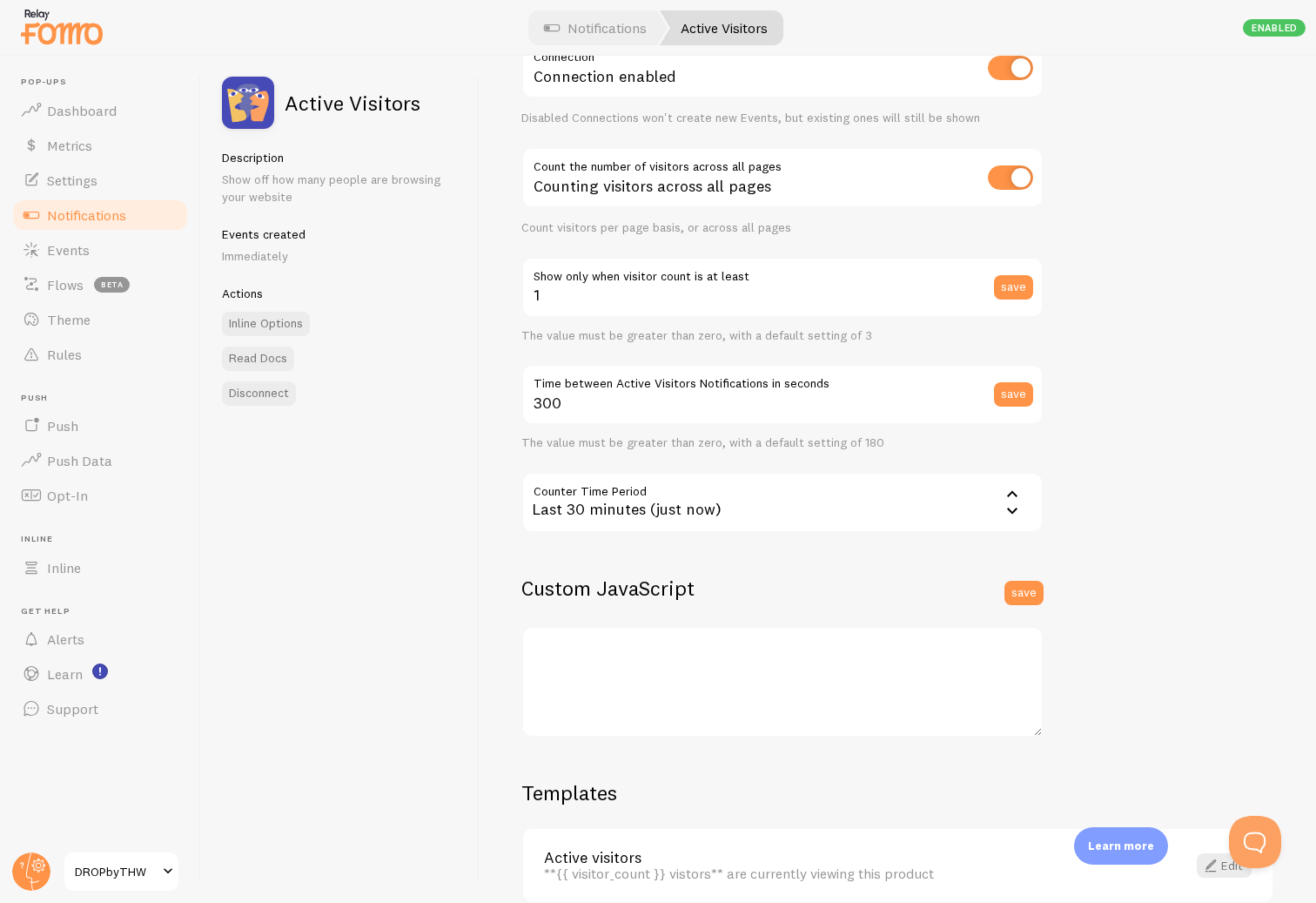
scroll to position [56, 0]
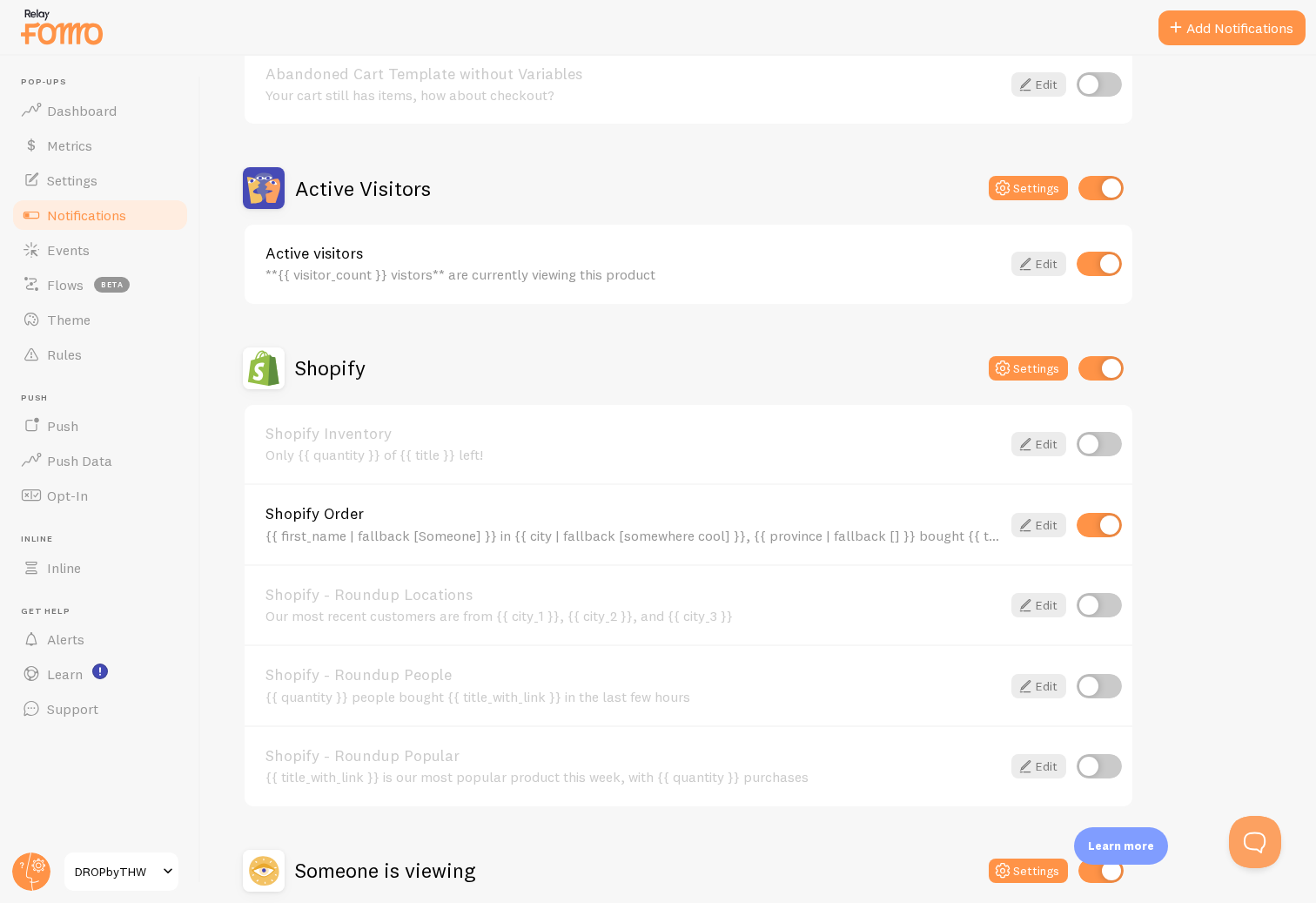
scroll to position [326, 0]
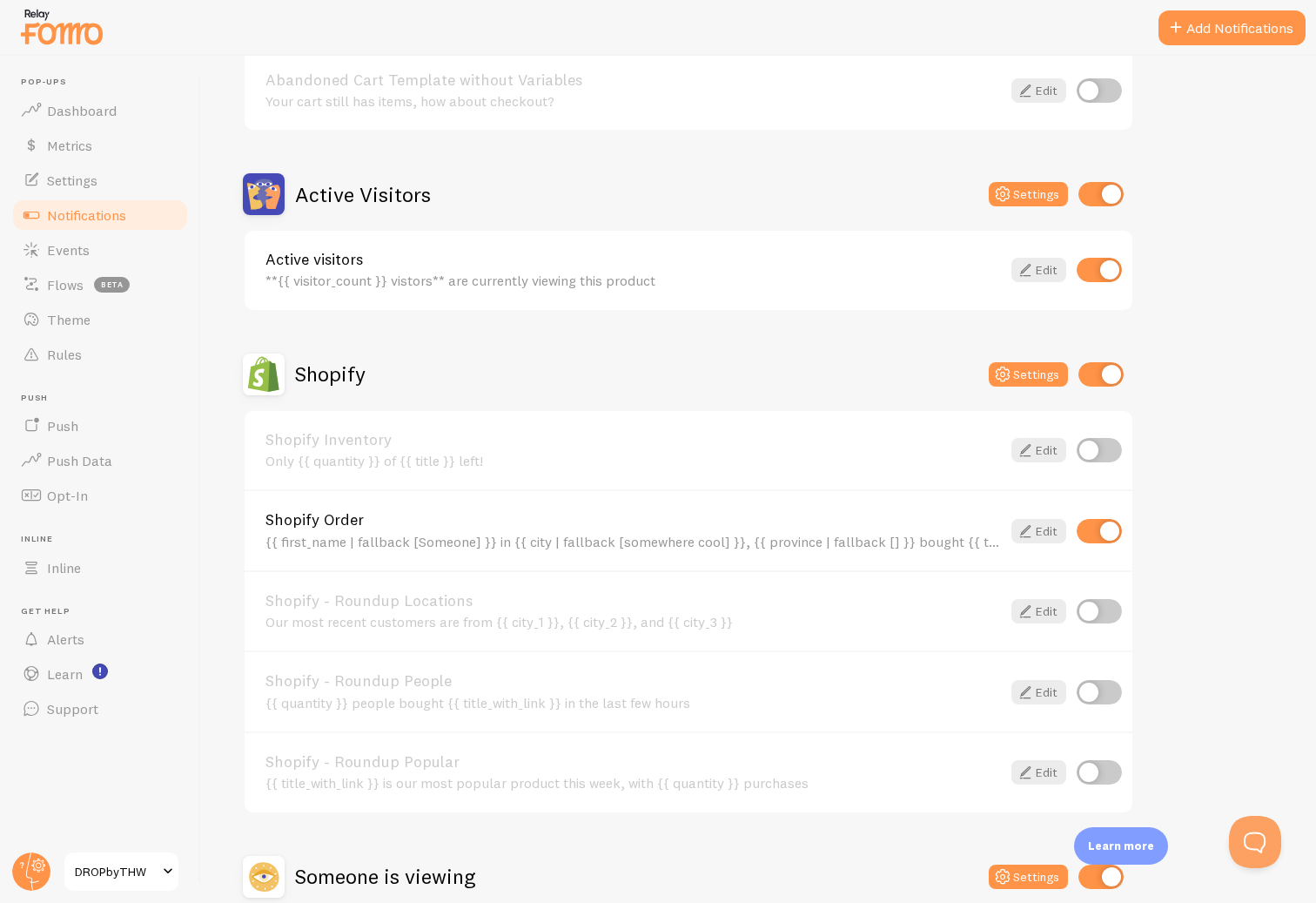
click at [1109, 267] on input "checkbox" at bounding box center [1100, 270] width 46 height 25
checkbox input "false"
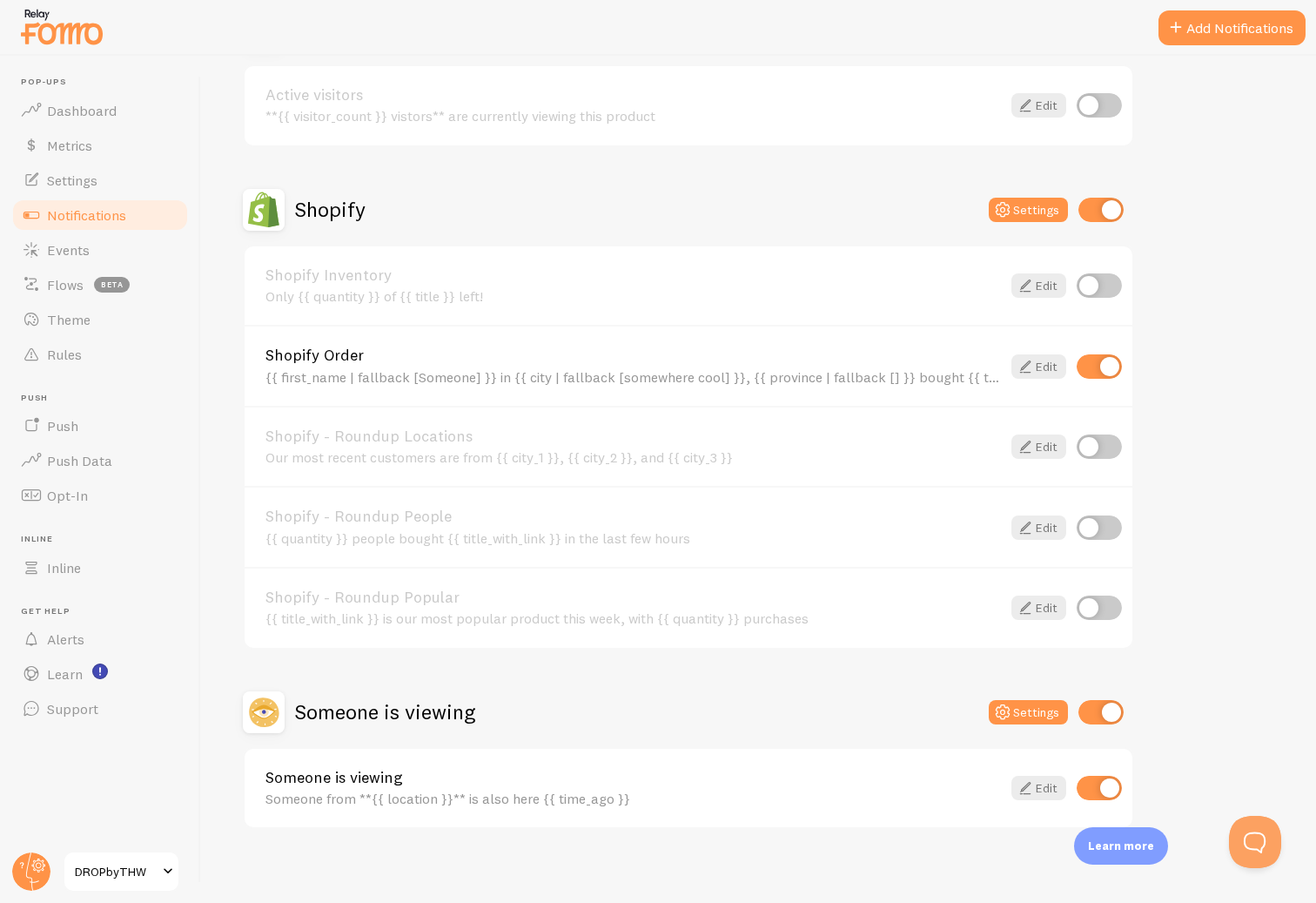
scroll to position [499, 0]
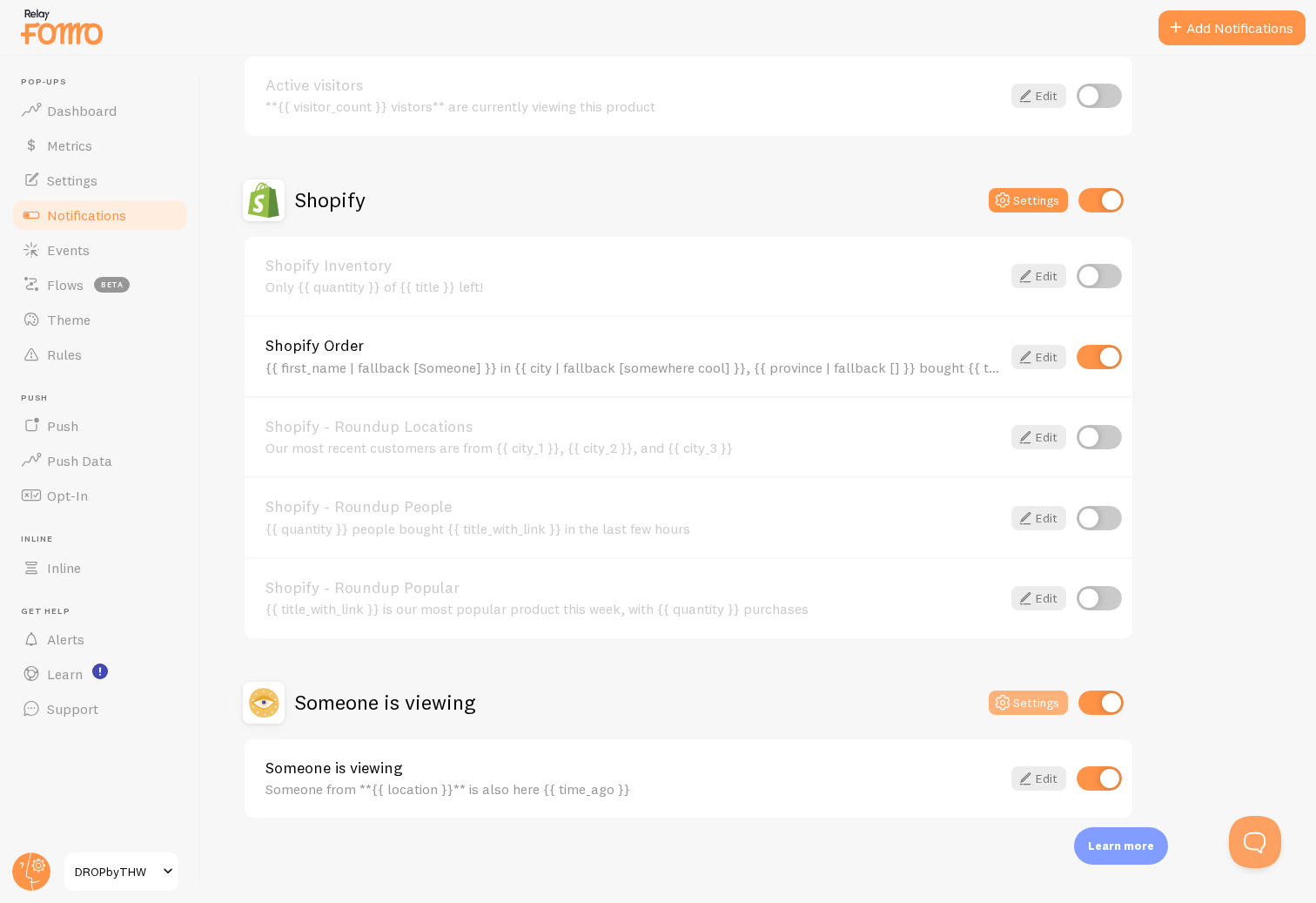
click at [1036, 707] on button "Settings" at bounding box center [1028, 703] width 79 height 25
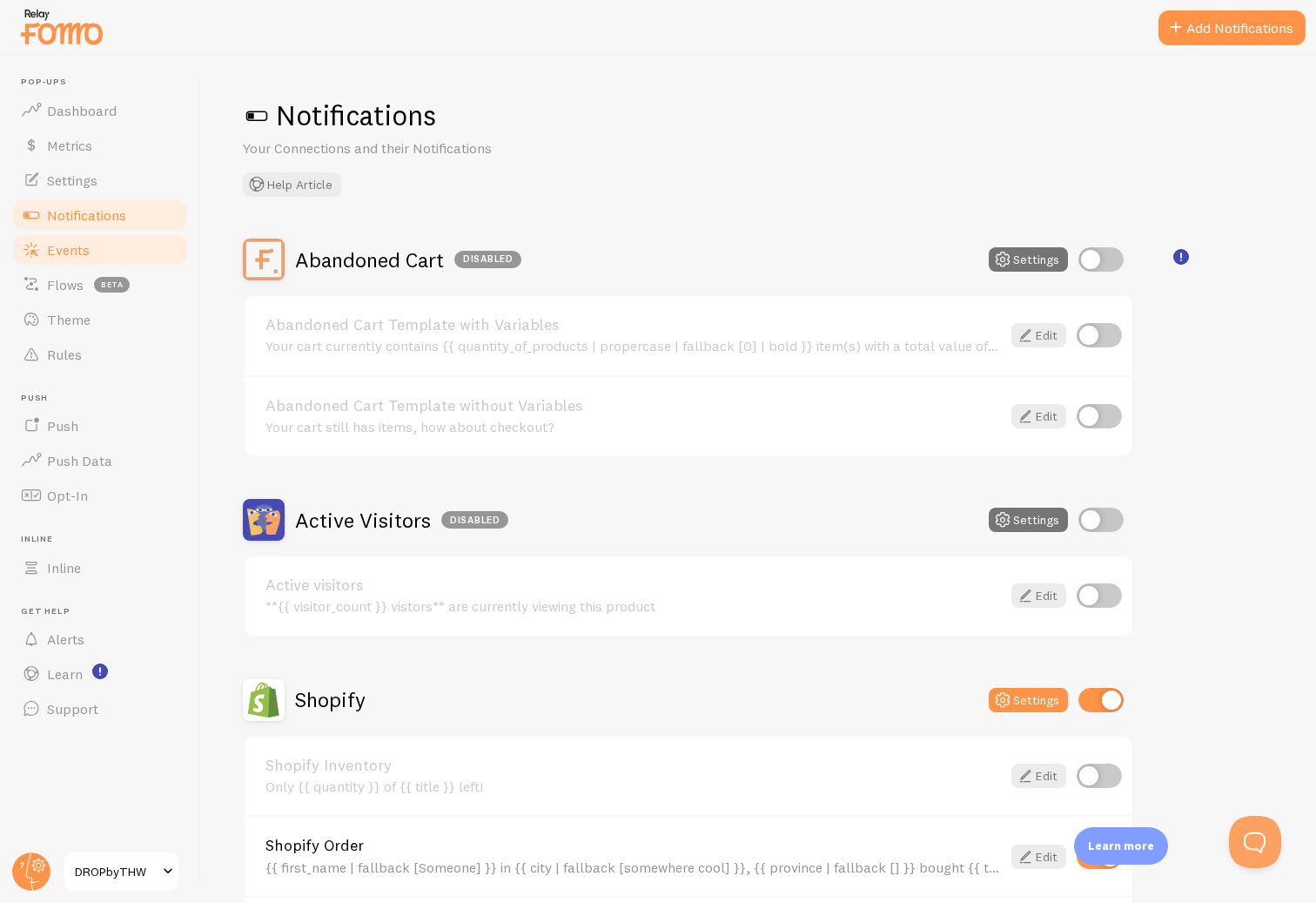
click at [92, 250] on link "Events" at bounding box center [100, 250] width 179 height 35
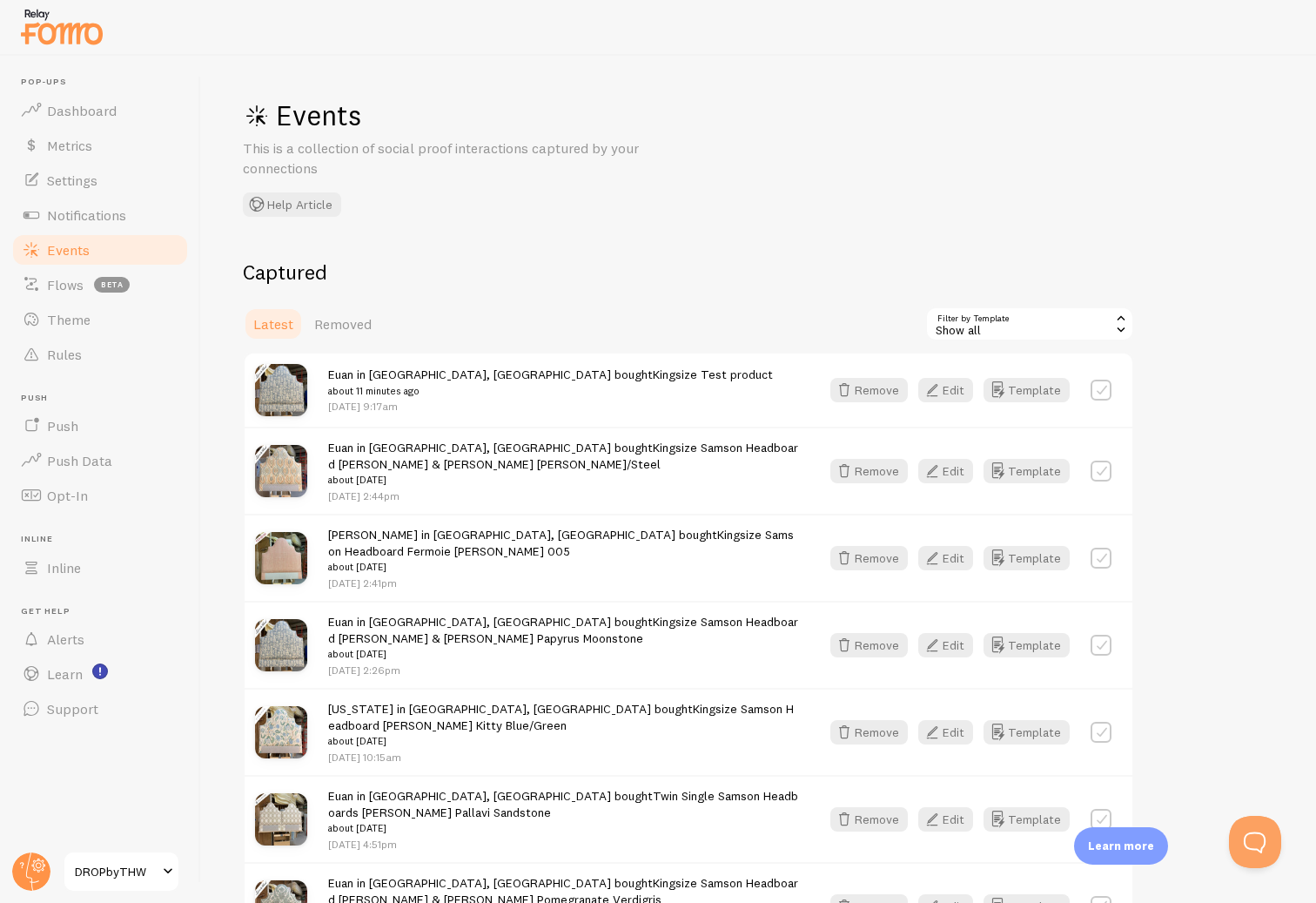
click at [1101, 389] on label at bounding box center [1101, 390] width 21 height 21
checkbox input "true"
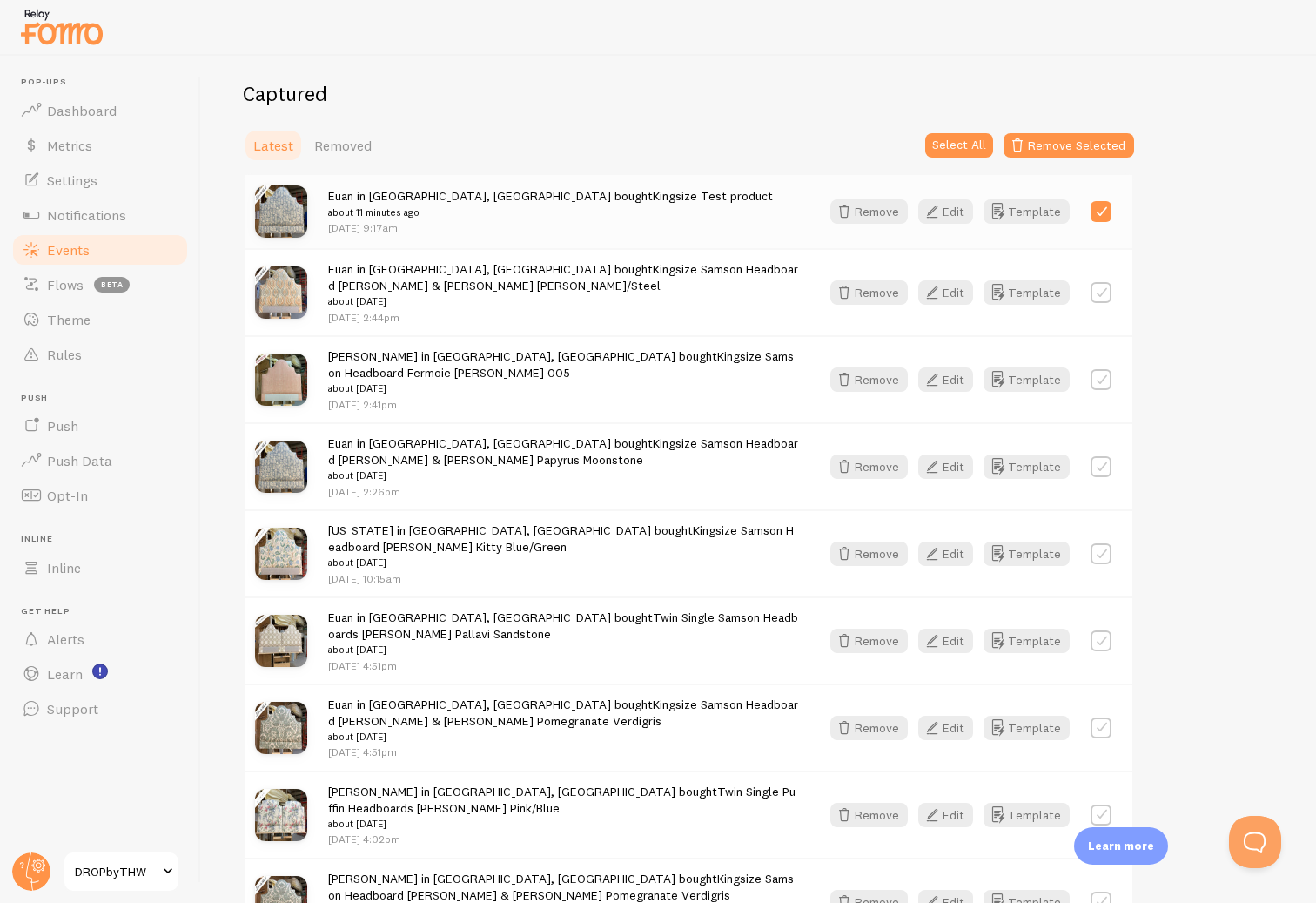
scroll to position [180, 0]
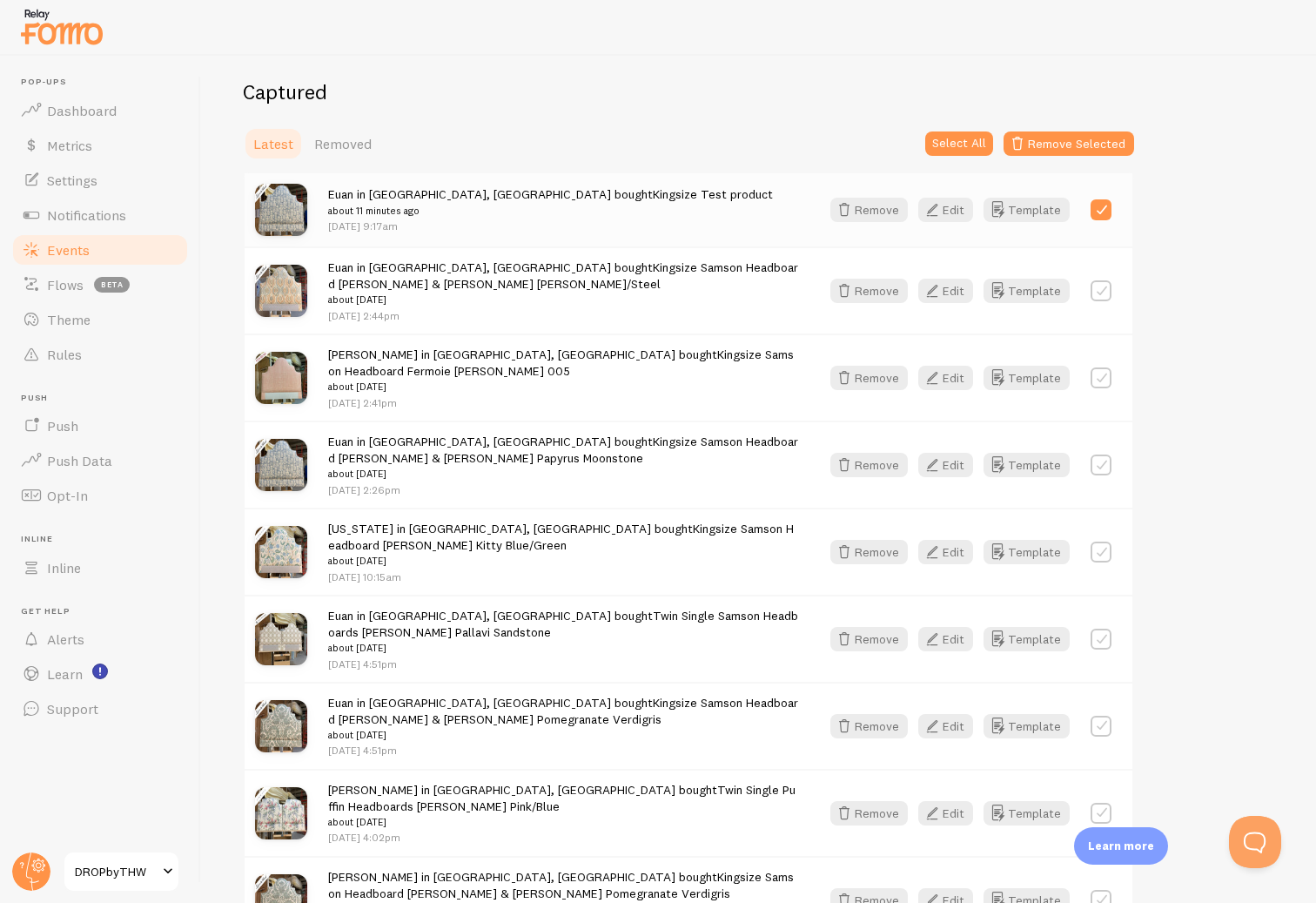
click at [1103, 461] on label at bounding box center [1101, 465] width 21 height 21
checkbox input "true"
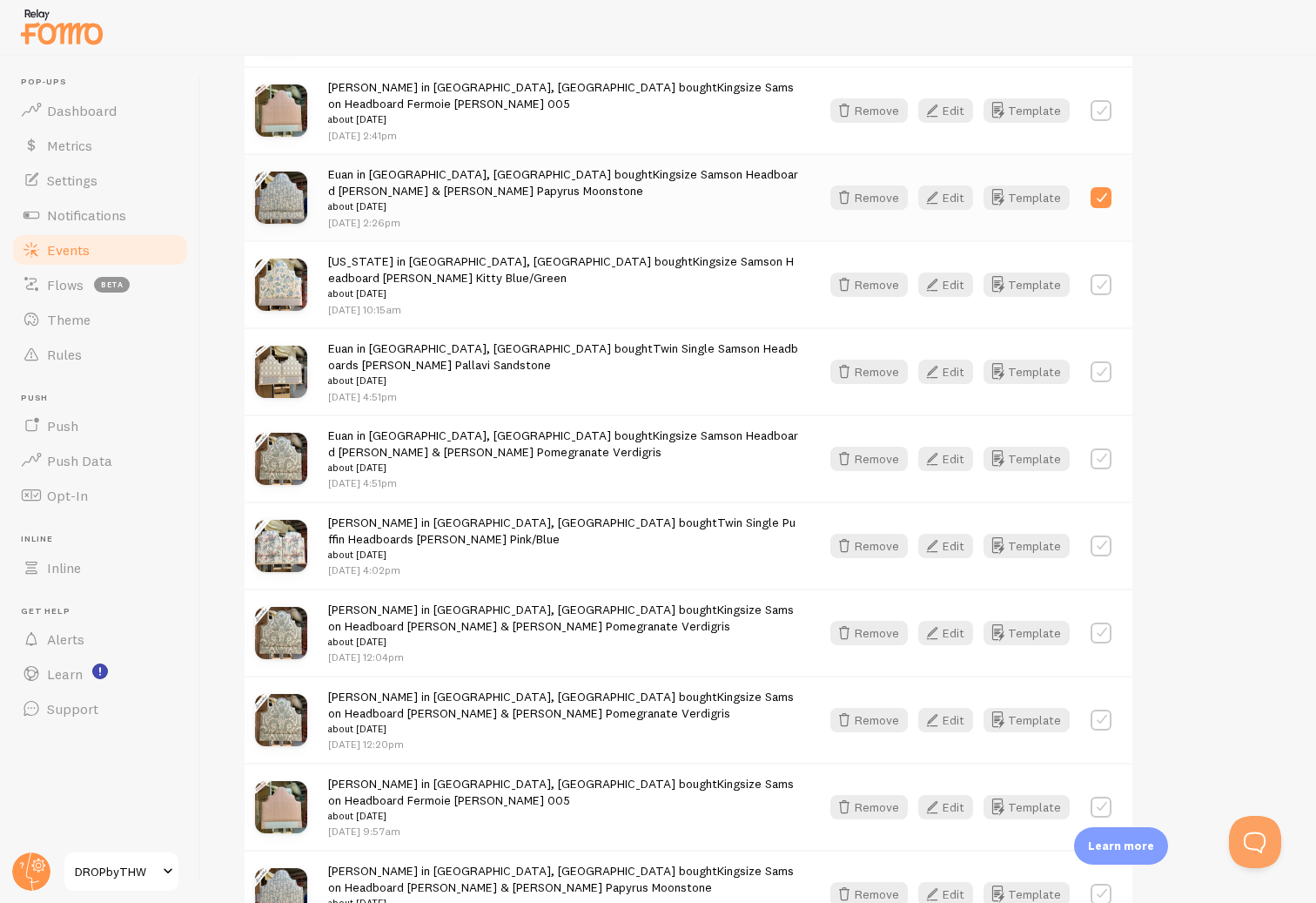
scroll to position [448, 0]
click at [1103, 456] on label at bounding box center [1101, 458] width 21 height 21
checkbox input "true"
click at [1103, 540] on label at bounding box center [1101, 545] width 21 height 21
checkbox input "true"
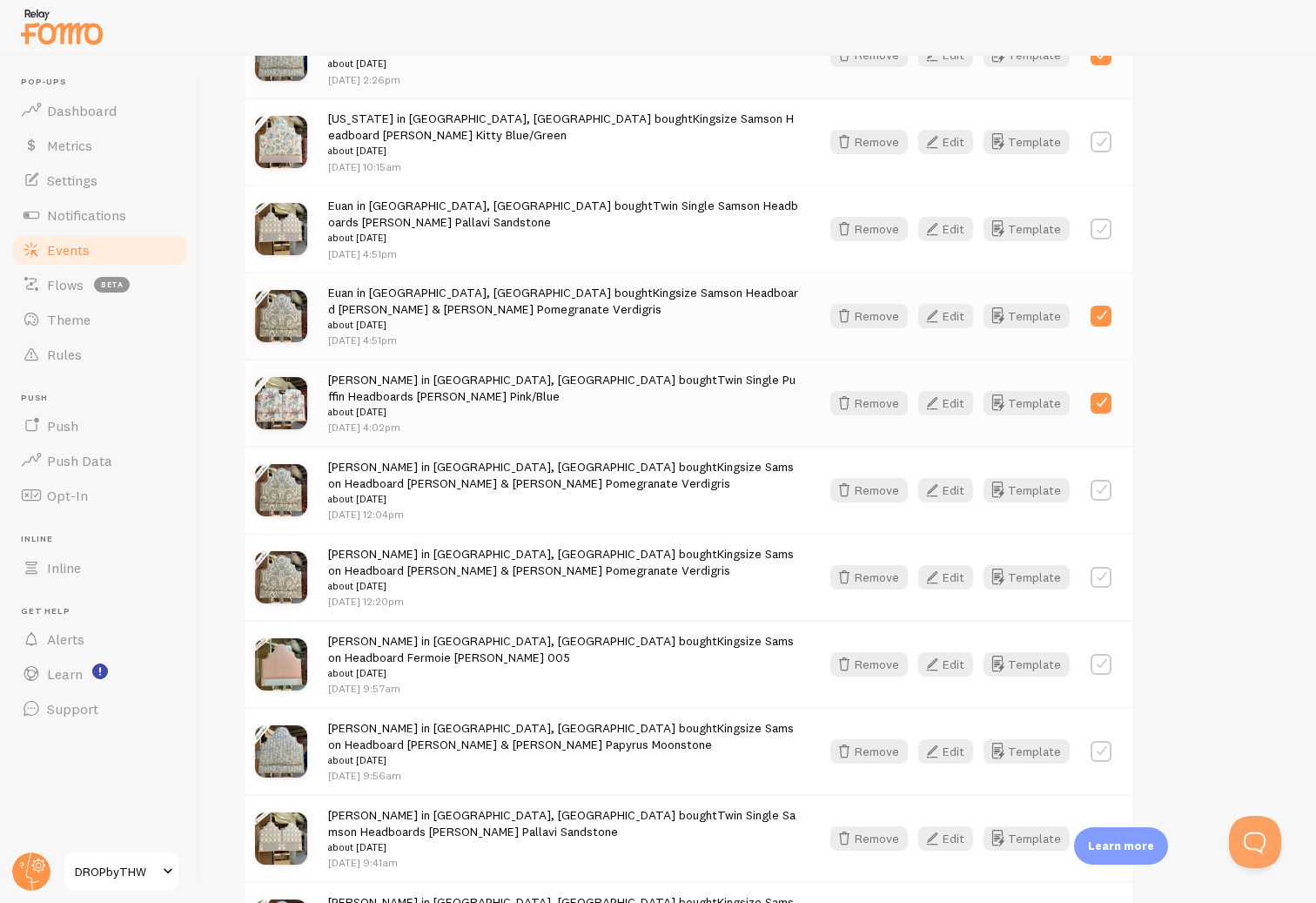
scroll to position [595, 0]
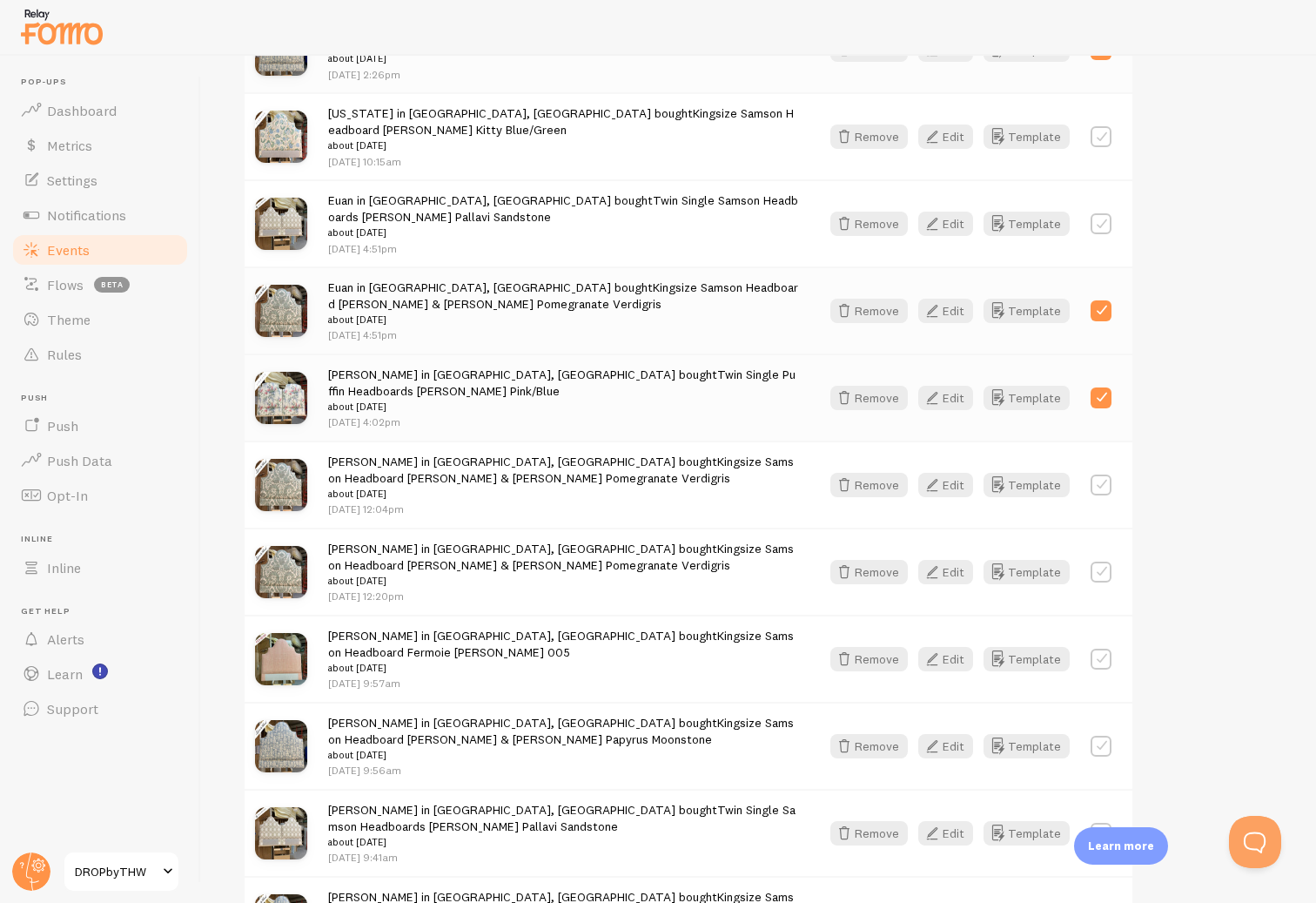
click at [1105, 567] on label at bounding box center [1101, 572] width 21 height 21
checkbox input "true"
click at [1102, 649] on label at bounding box center [1101, 659] width 21 height 21
checkbox input "true"
click at [1101, 736] on label at bounding box center [1101, 746] width 21 height 21
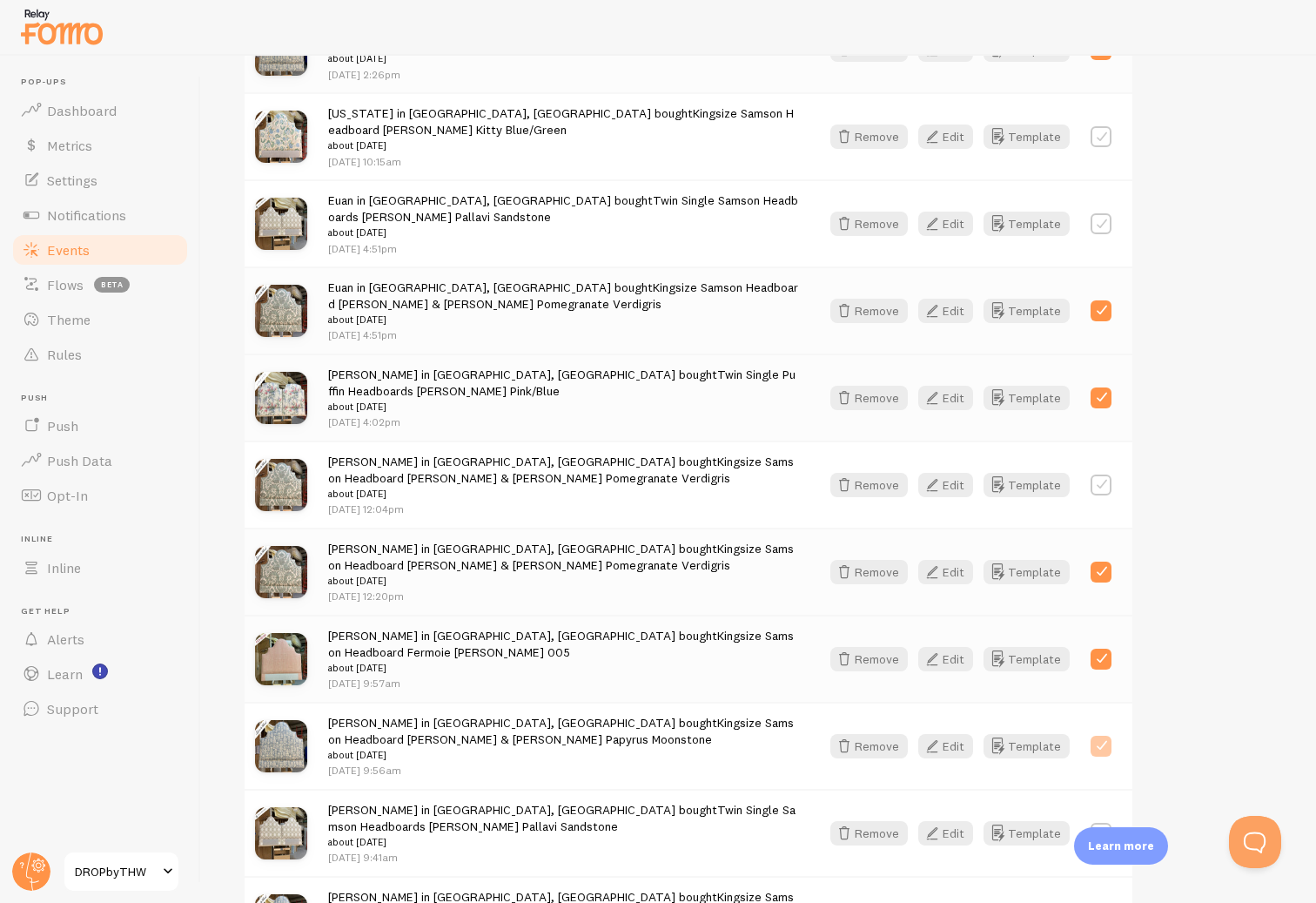
checkbox input "true"
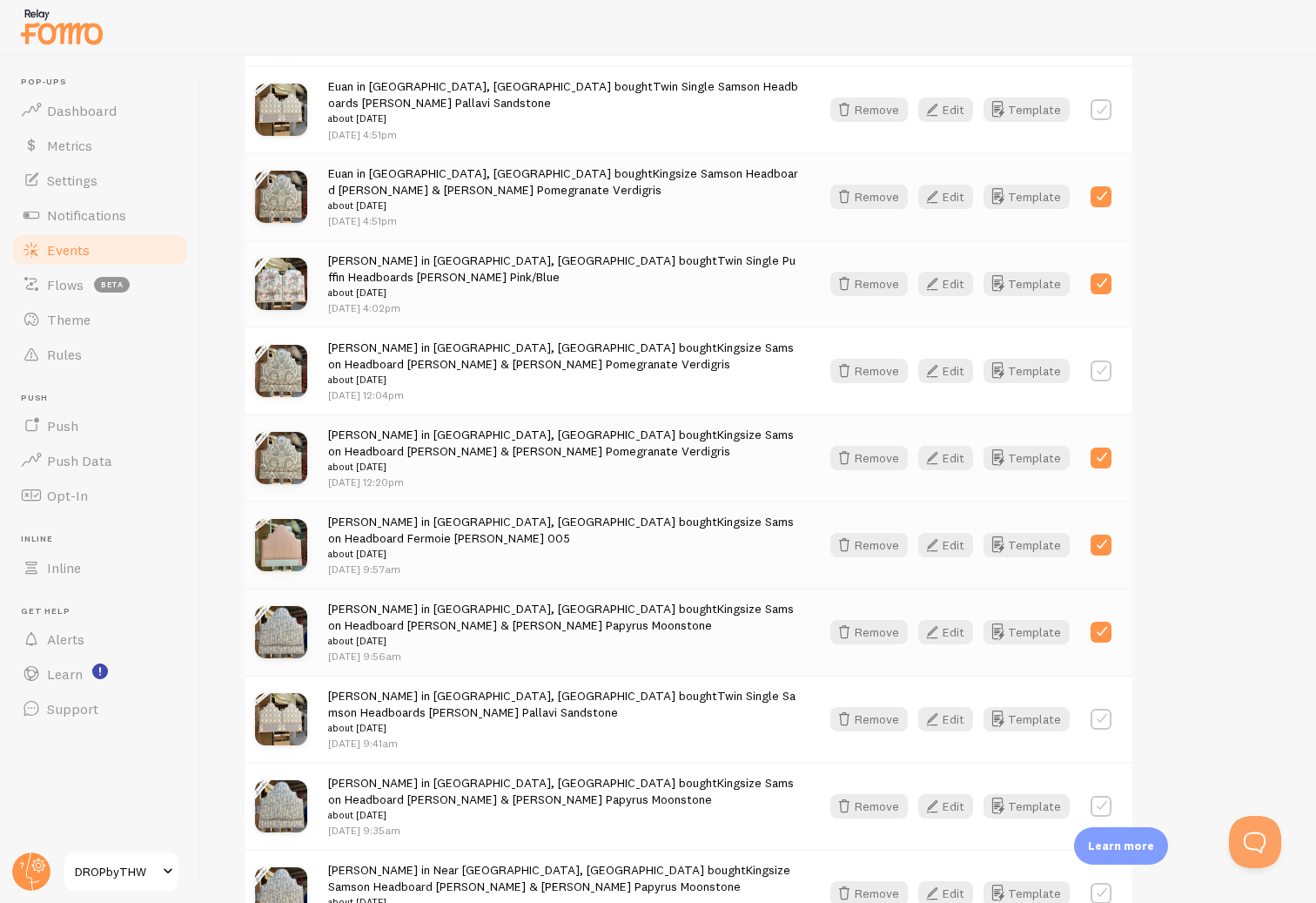
scroll to position [903, 0]
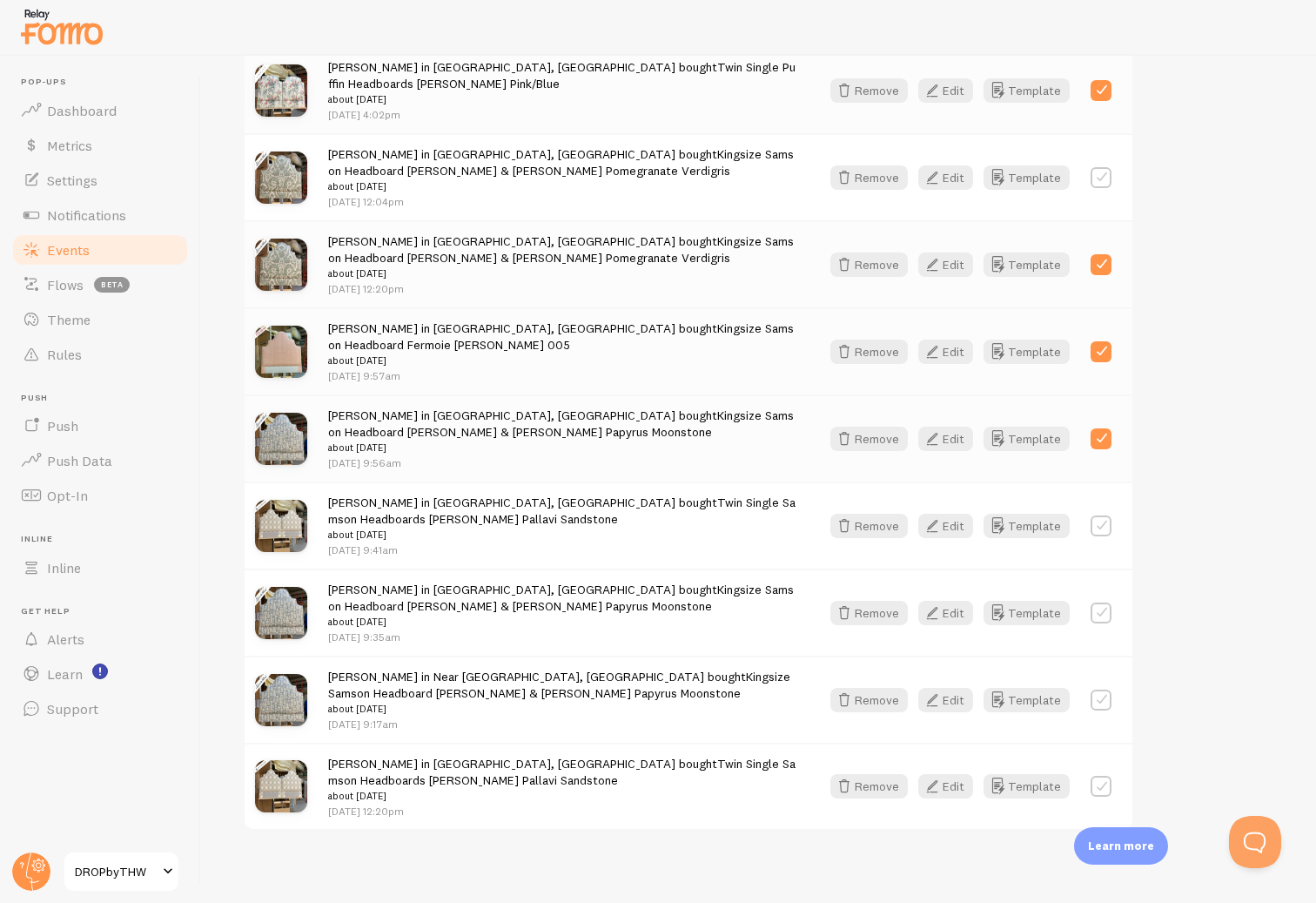
click at [1100, 516] on label at bounding box center [1101, 526] width 21 height 21
checkbox input "true"
click at [1100, 602] on label at bounding box center [1101, 612] width 21 height 21
checkbox input "true"
click at [1104, 689] on label at bounding box center [1101, 700] width 21 height 21
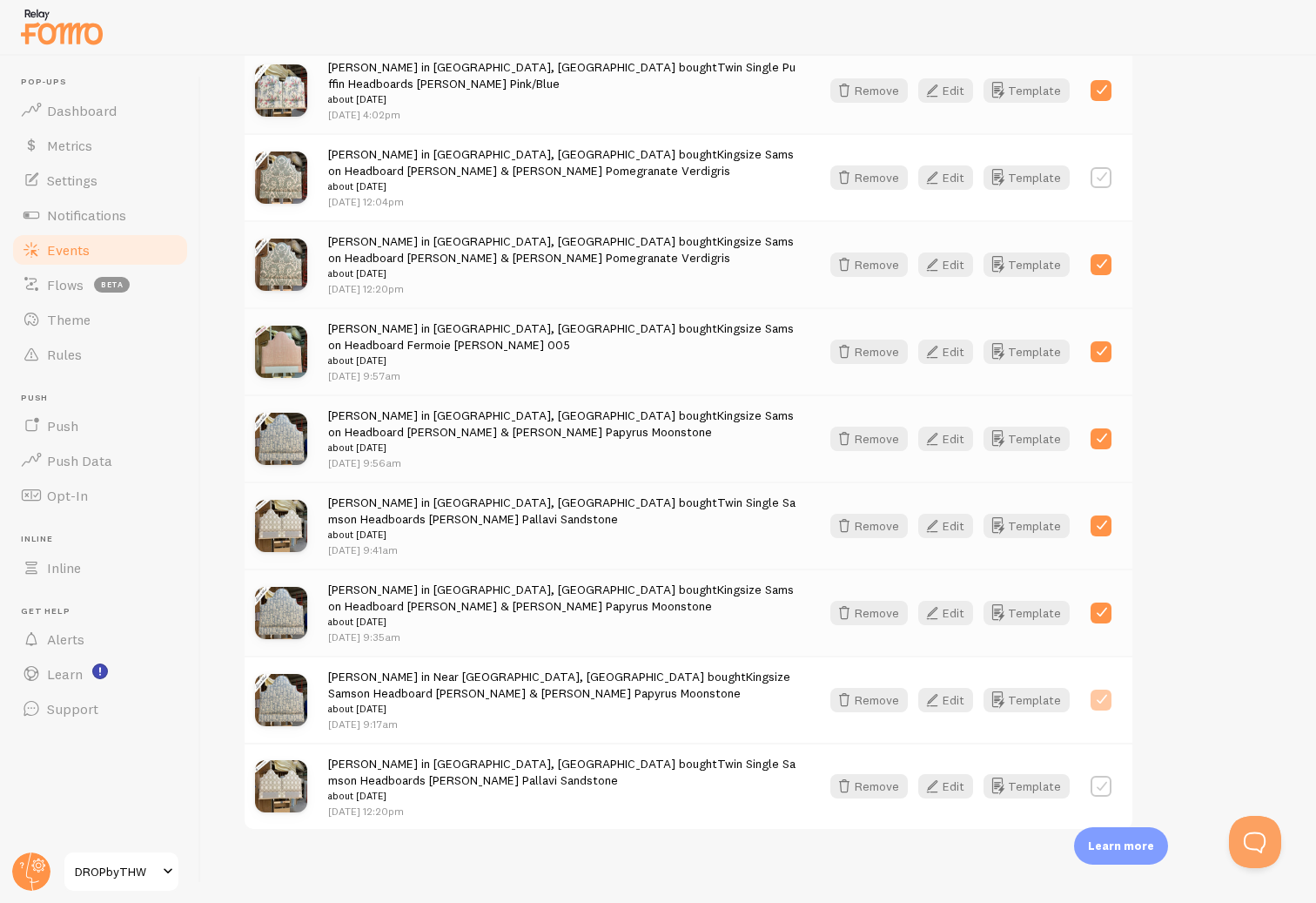
checkbox input "true"
click at [1103, 776] on label at bounding box center [1101, 786] width 21 height 21
checkbox input "true"
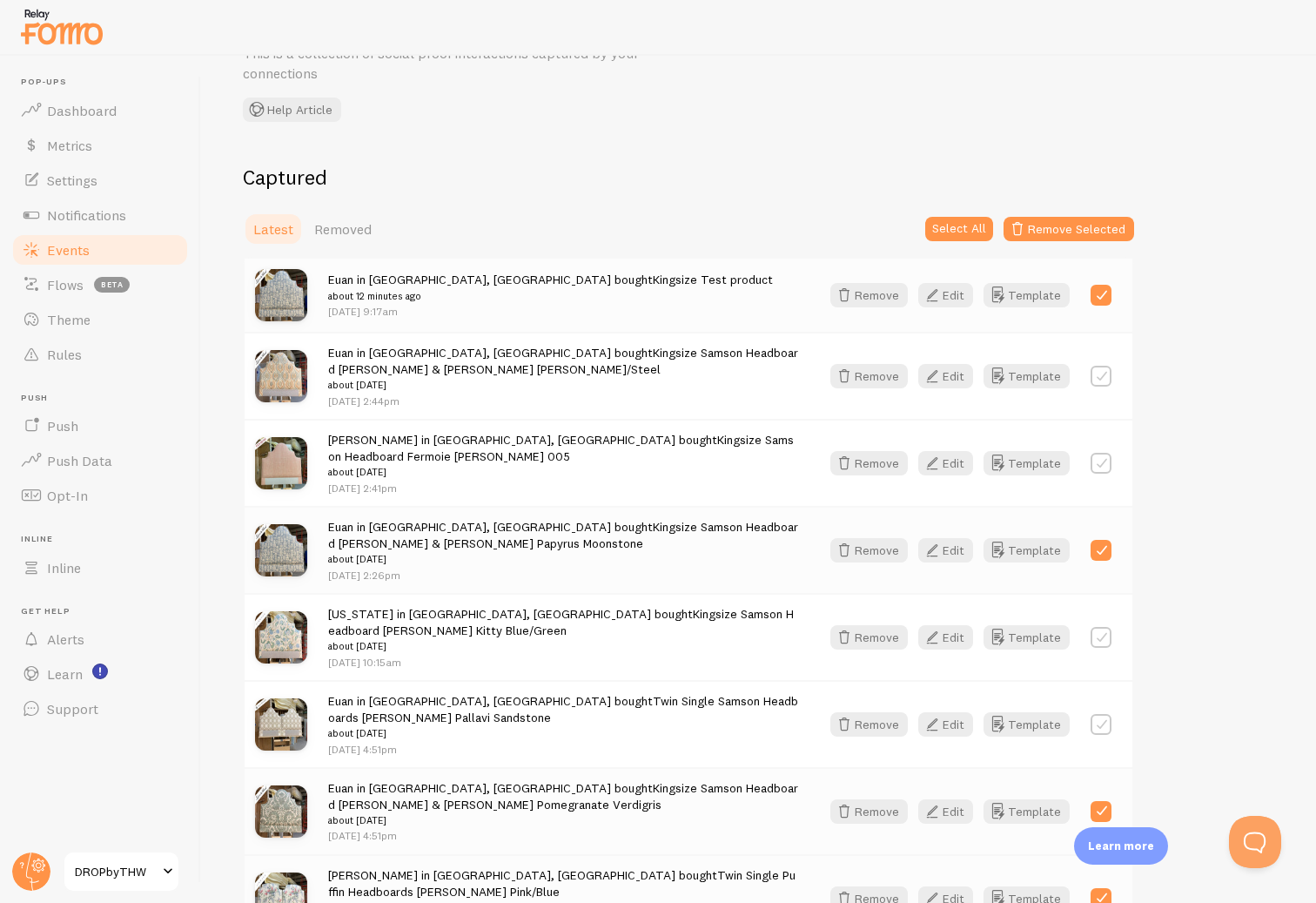
scroll to position [93, 0]
click at [1100, 381] on label at bounding box center [1101, 378] width 21 height 21
checkbox input "true"
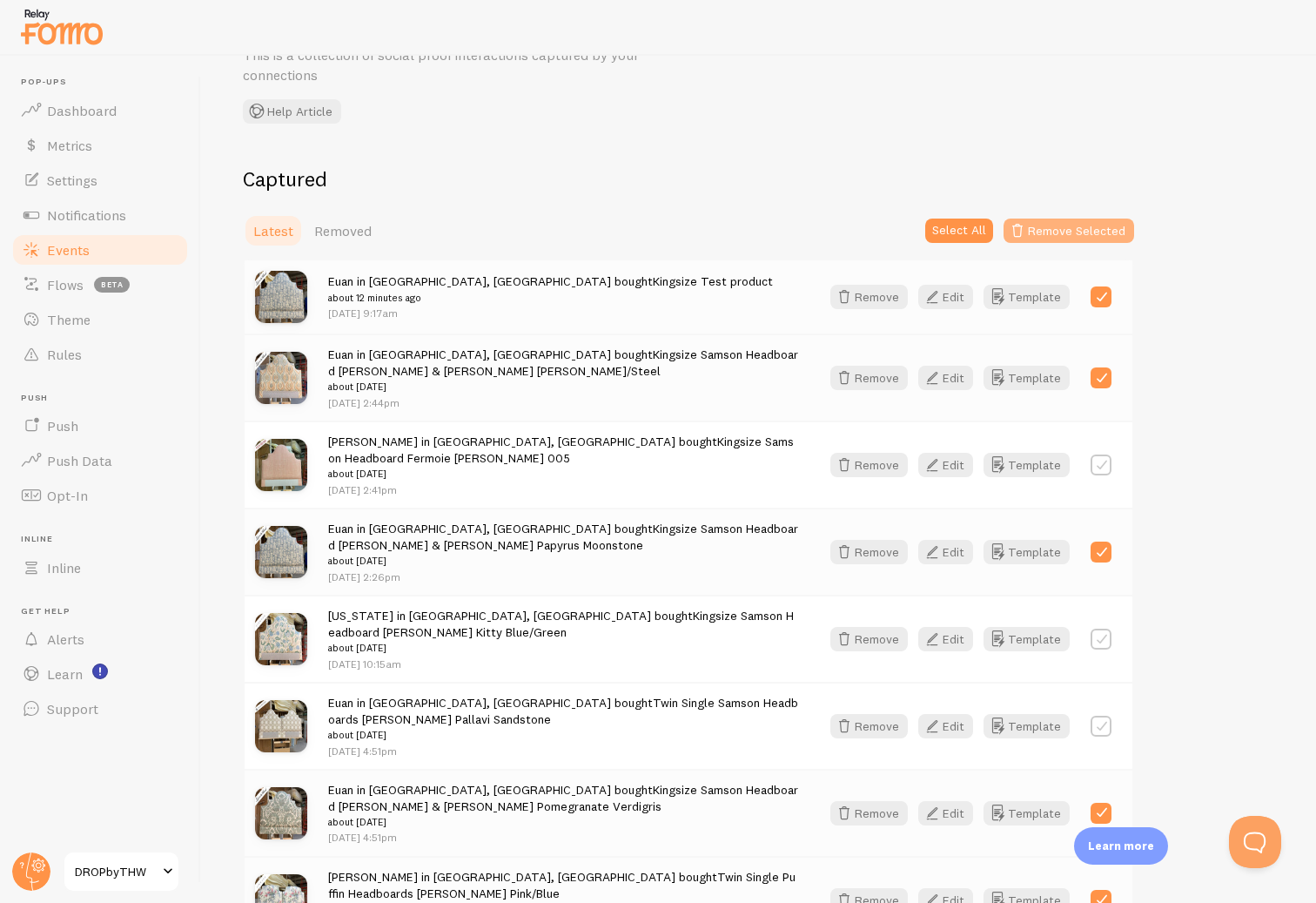
click at [1049, 226] on button "Remove Selected" at bounding box center [1069, 231] width 131 height 25
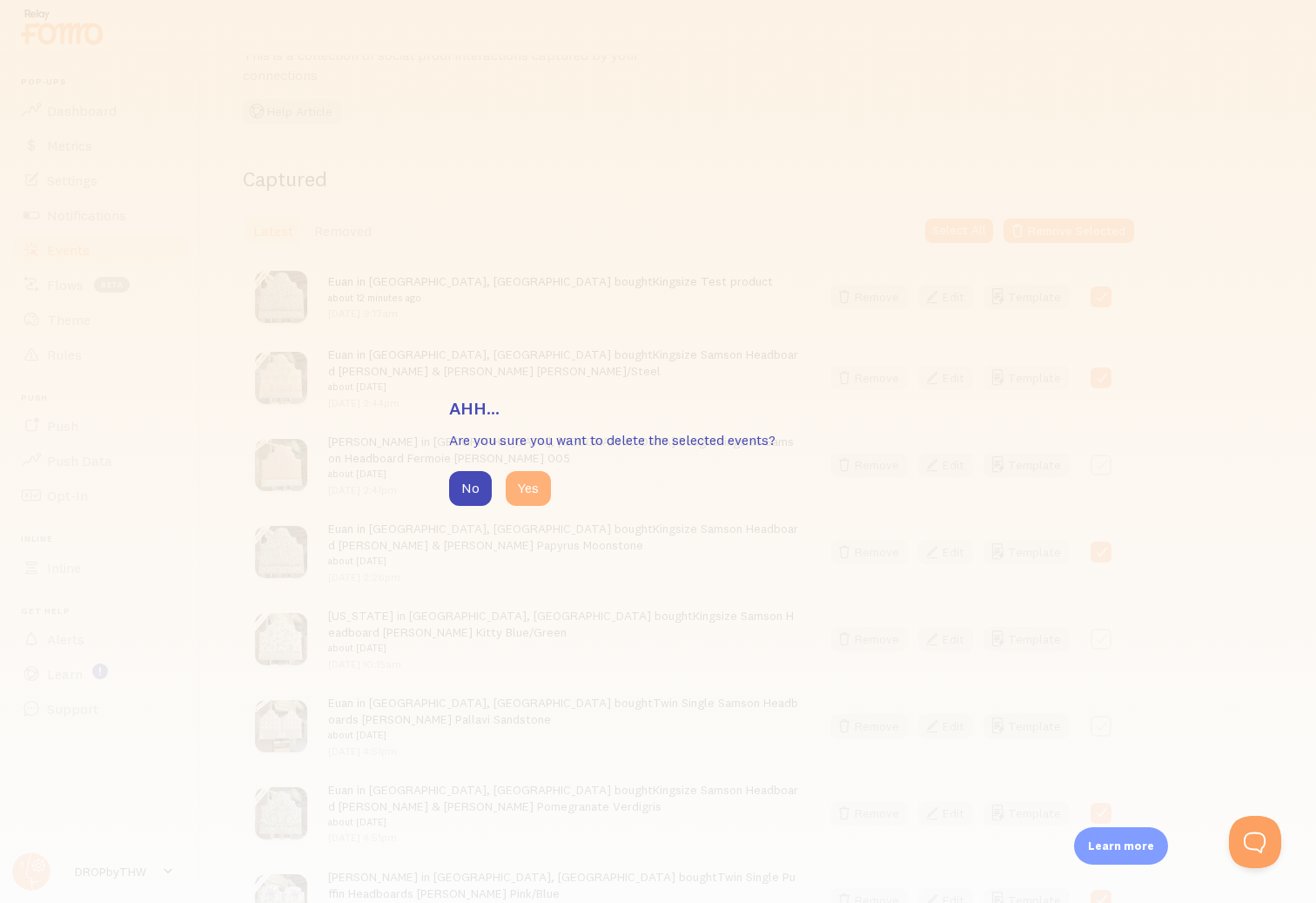
click at [521, 484] on button "Yes" at bounding box center [529, 488] width 46 height 35
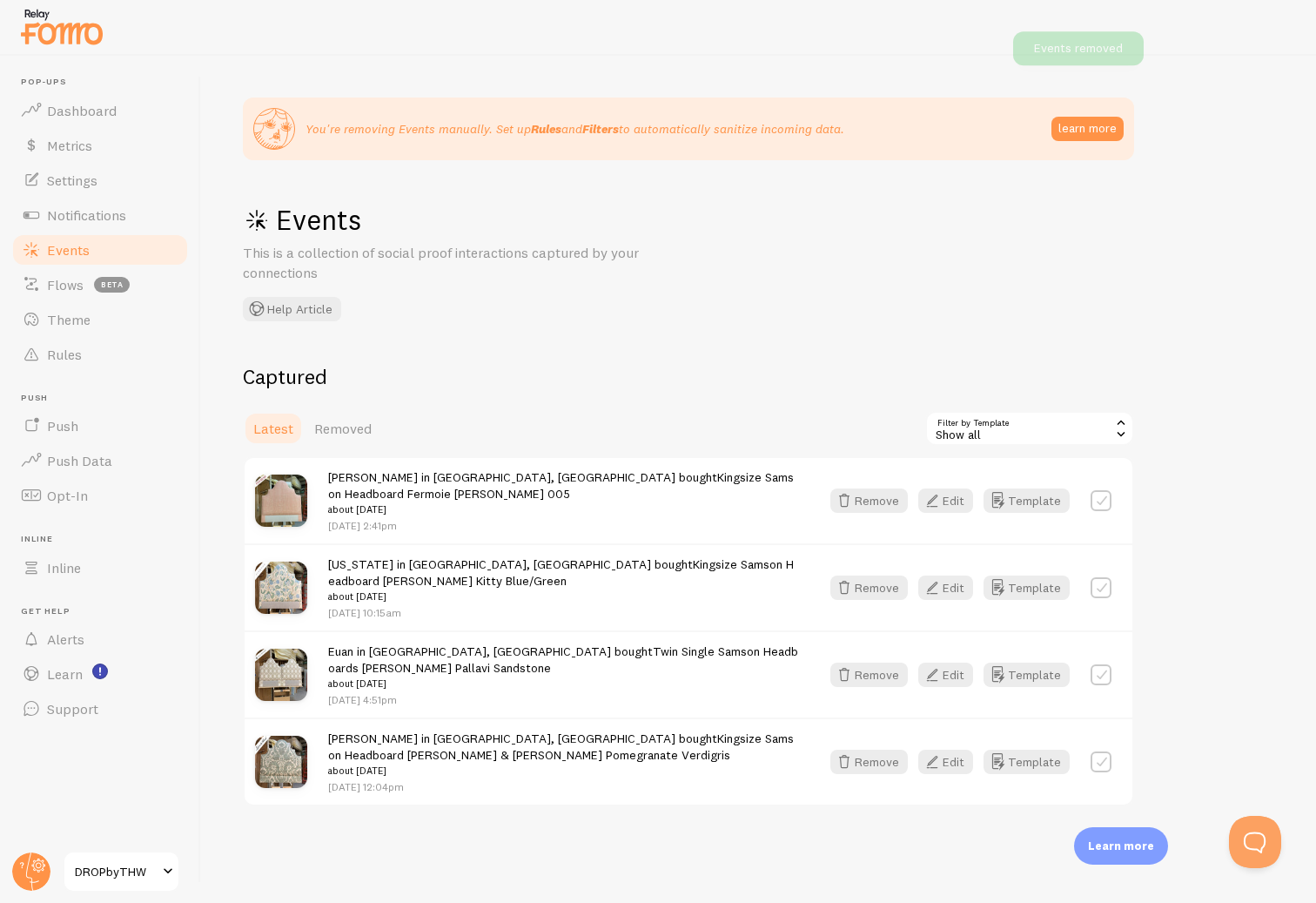
scroll to position [0, 0]
